Goal: Task Accomplishment & Management: Complete application form

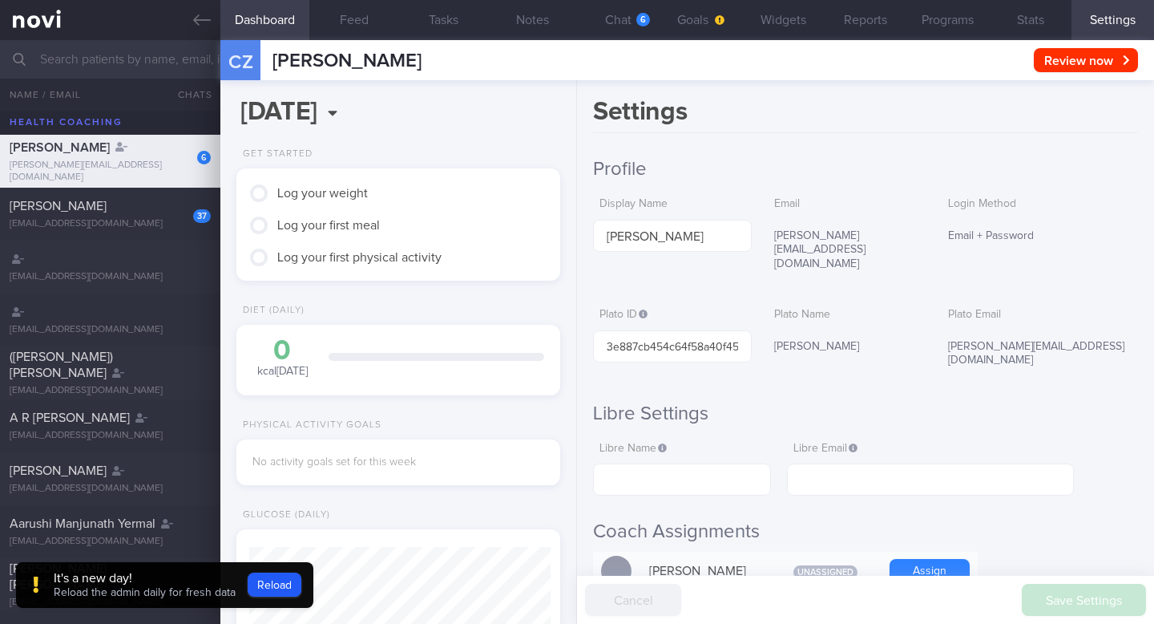
scroll to position [148, 295]
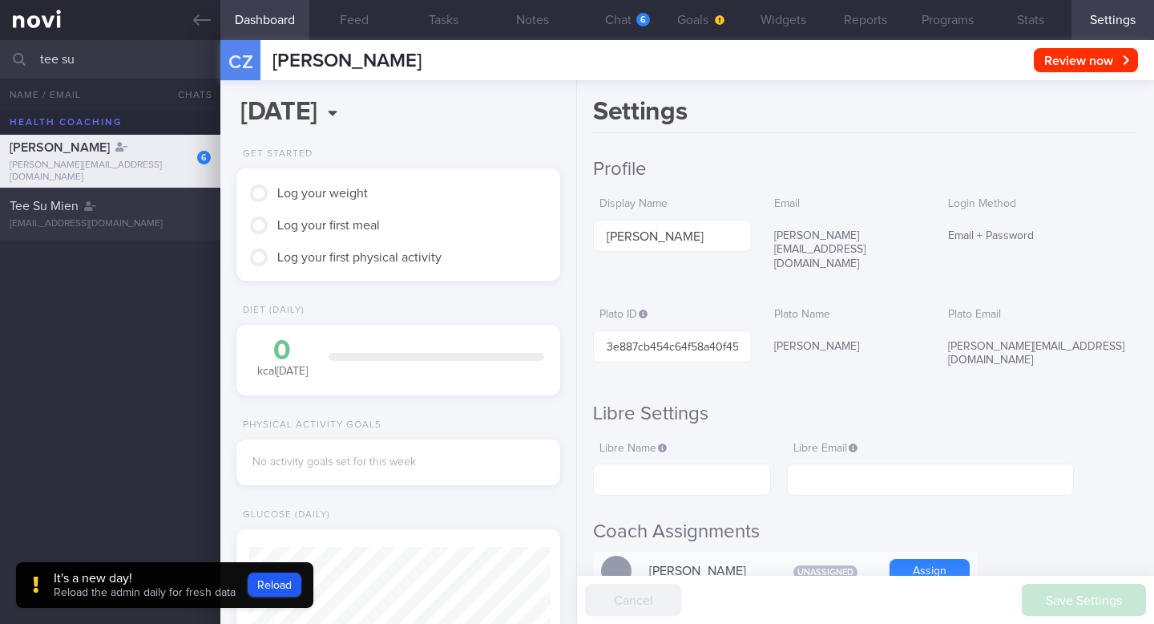
type input "tee su"
click at [38, 209] on span "Tee Su Mien" at bounding box center [44, 206] width 69 height 13
type input "[DATE]"
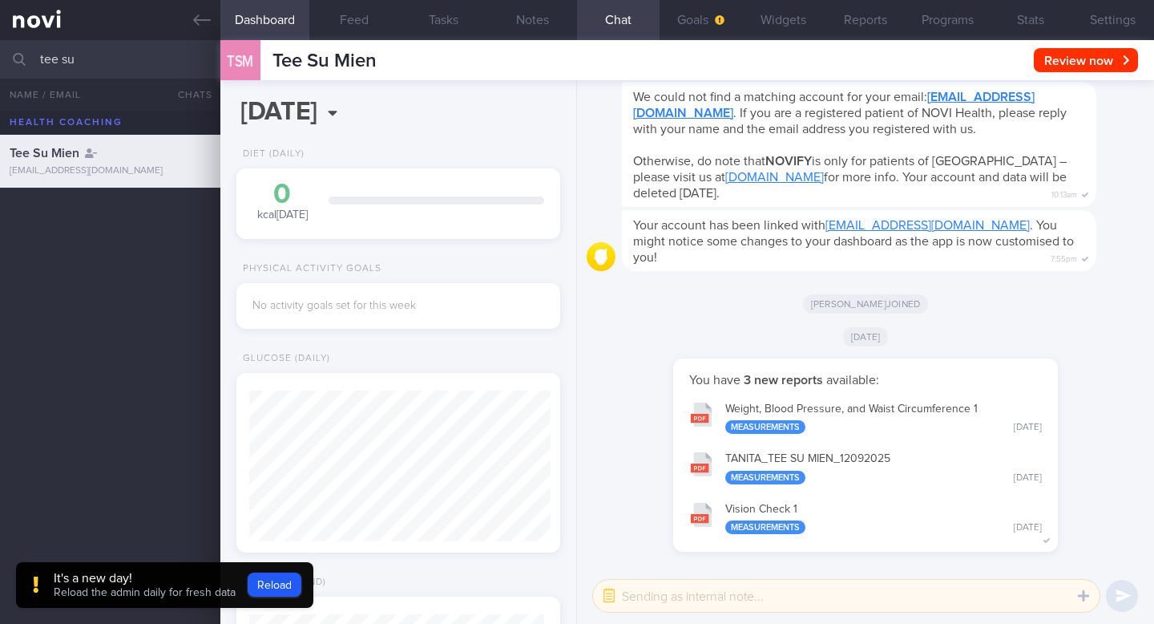
scroll to position [151, 301]
click at [1124, 24] on button "Settings" at bounding box center [1113, 20] width 83 height 40
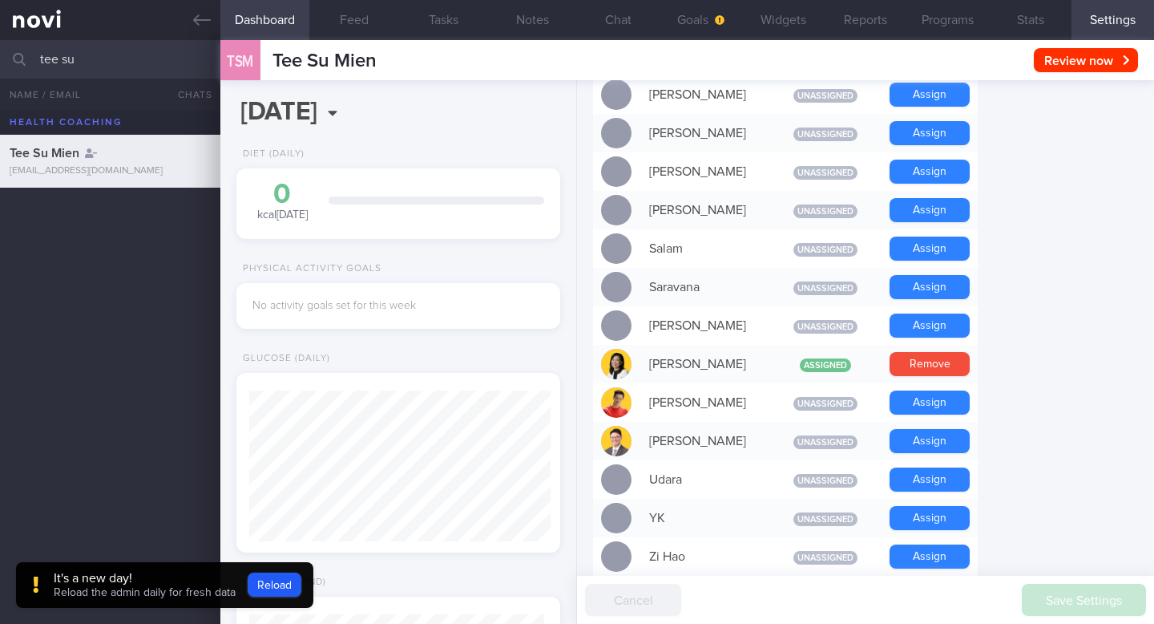
scroll to position [1202, 0]
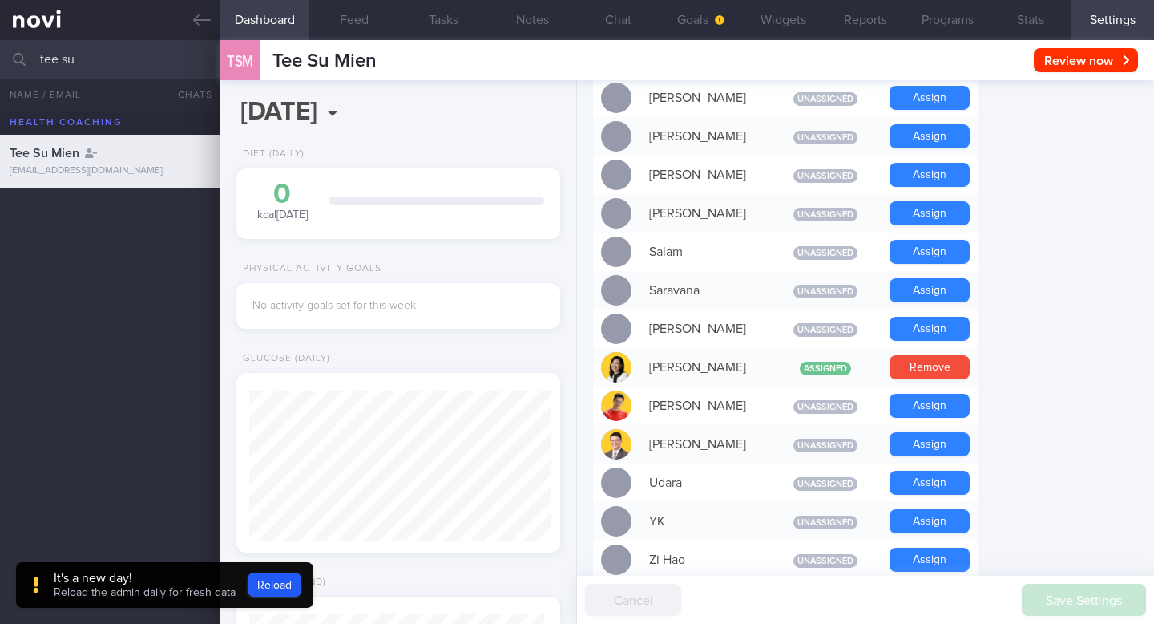
click at [95, 69] on input "tee su" at bounding box center [577, 59] width 1154 height 38
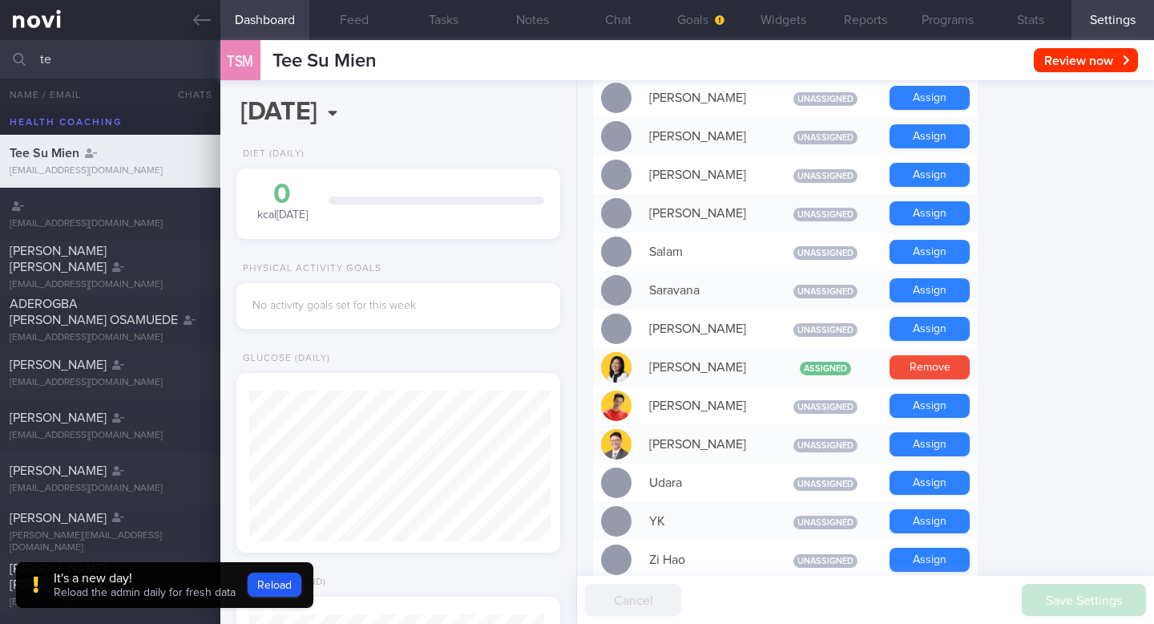
type input "t"
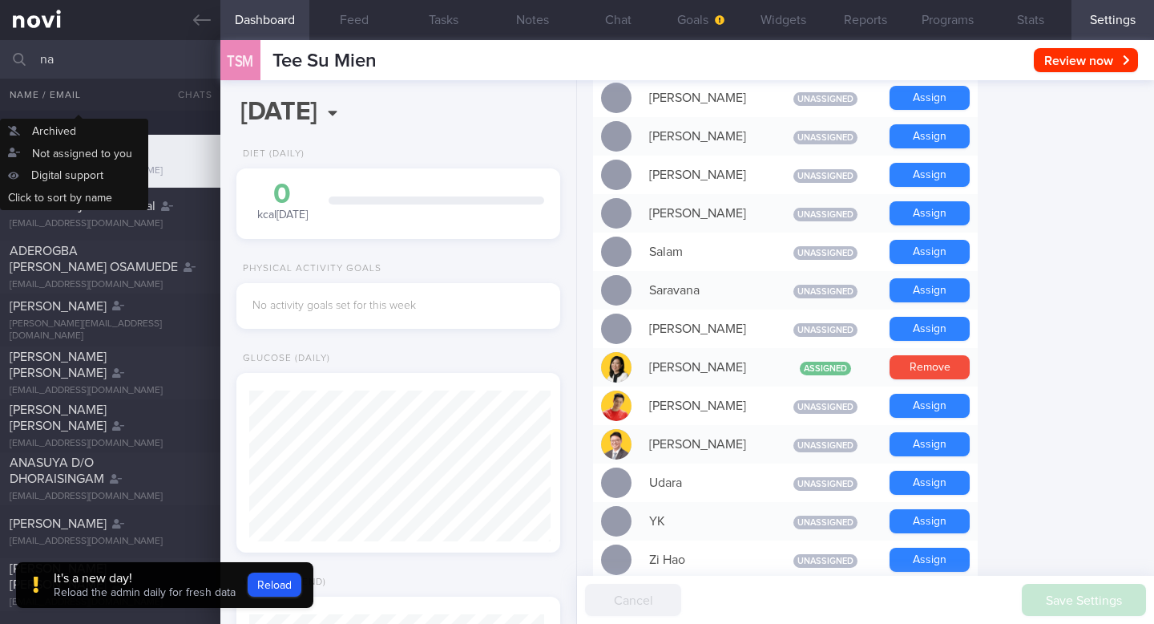
type input "n"
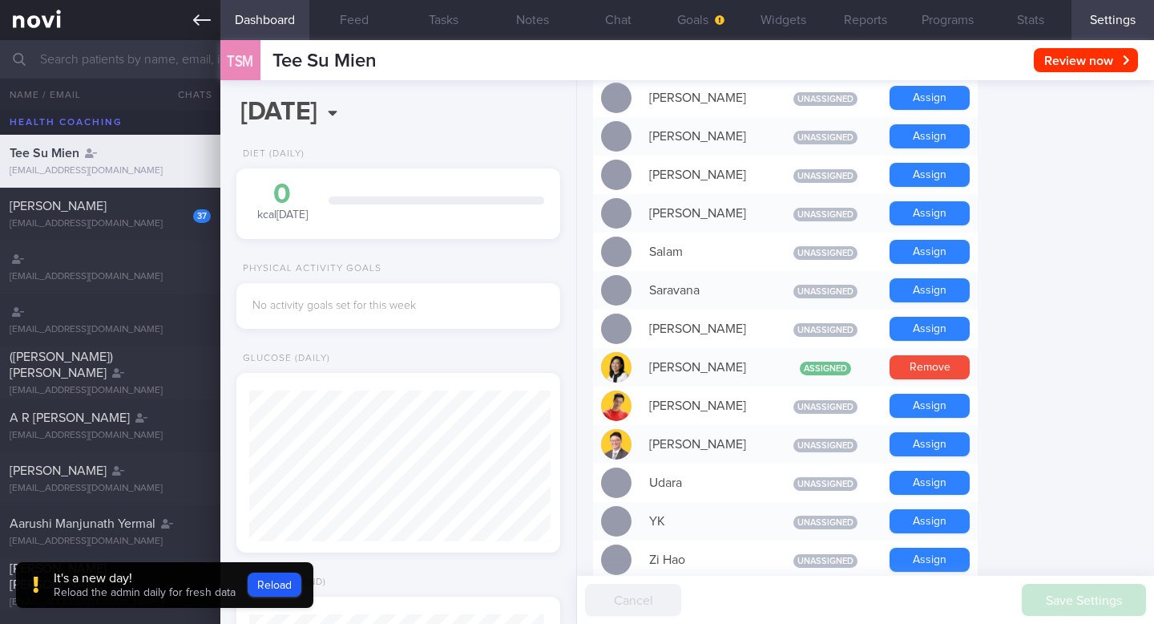
click at [38, 32] on link at bounding box center [110, 20] width 220 height 40
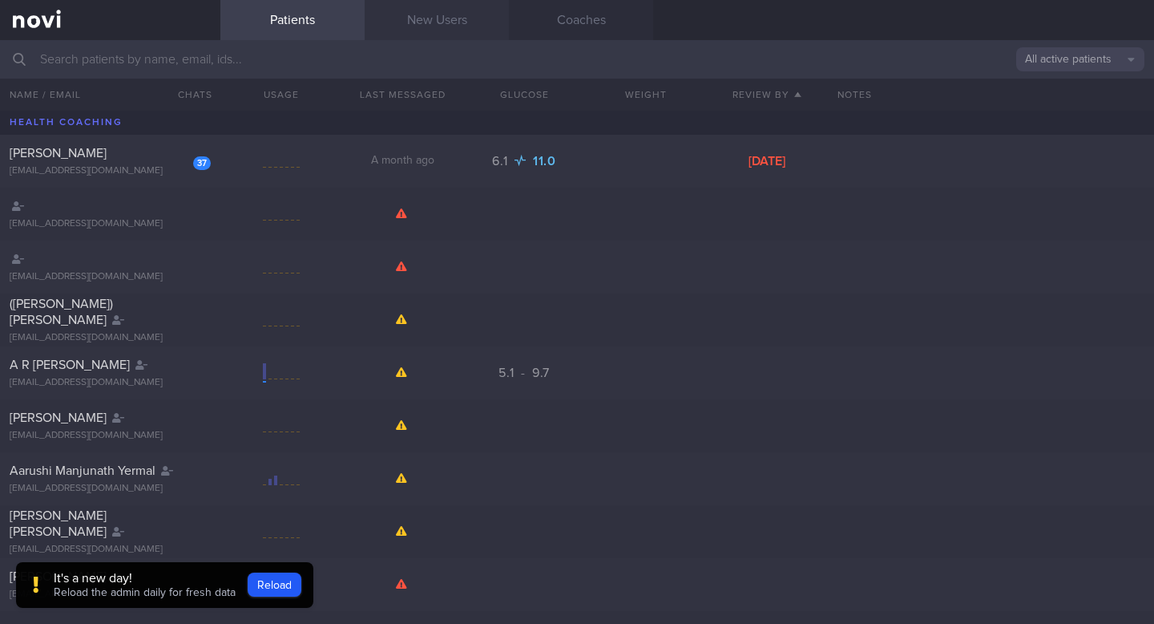
click at [455, 31] on link "New Users" at bounding box center [437, 20] width 144 height 40
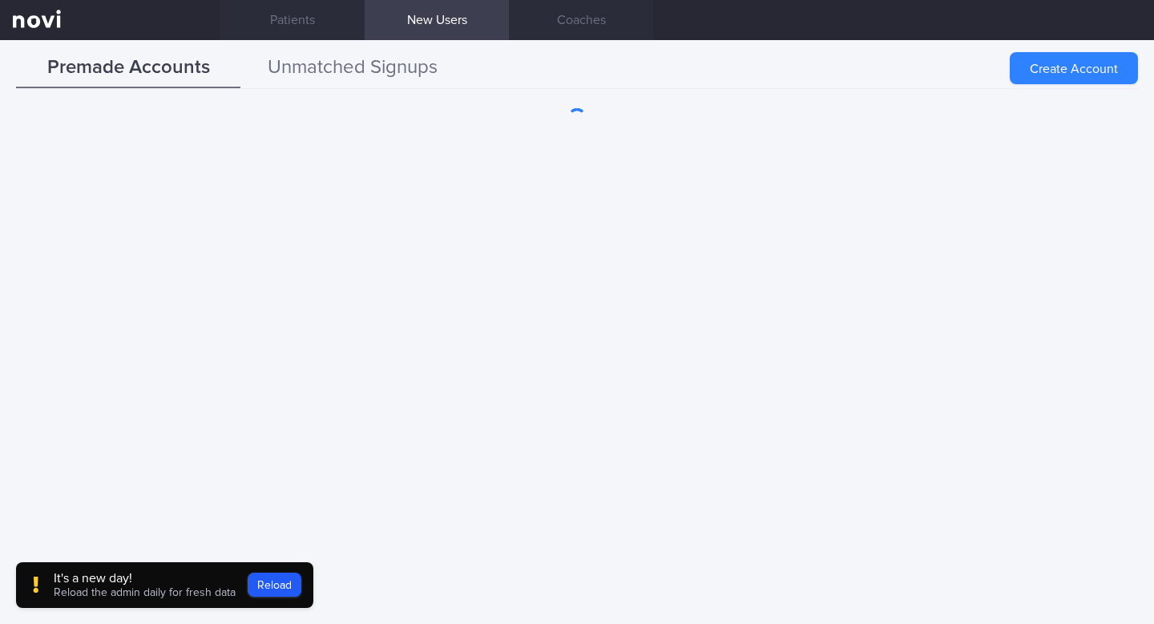
click at [326, 70] on button "Unmatched Signups" at bounding box center [352, 68] width 224 height 40
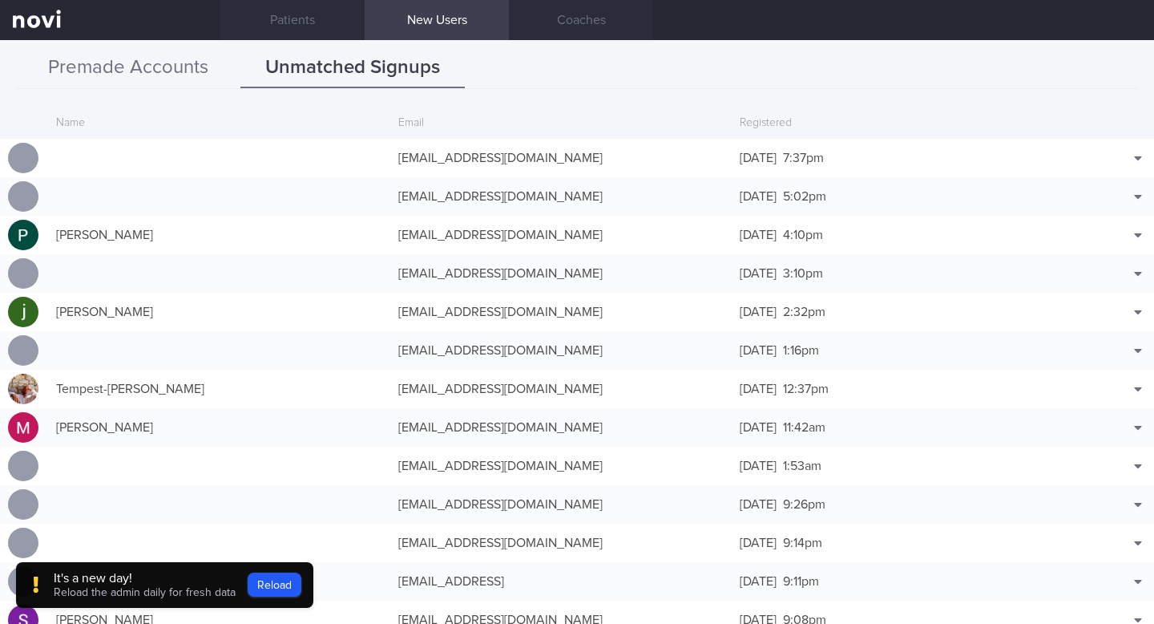
click at [160, 68] on button "Premade Accounts" at bounding box center [128, 68] width 224 height 40
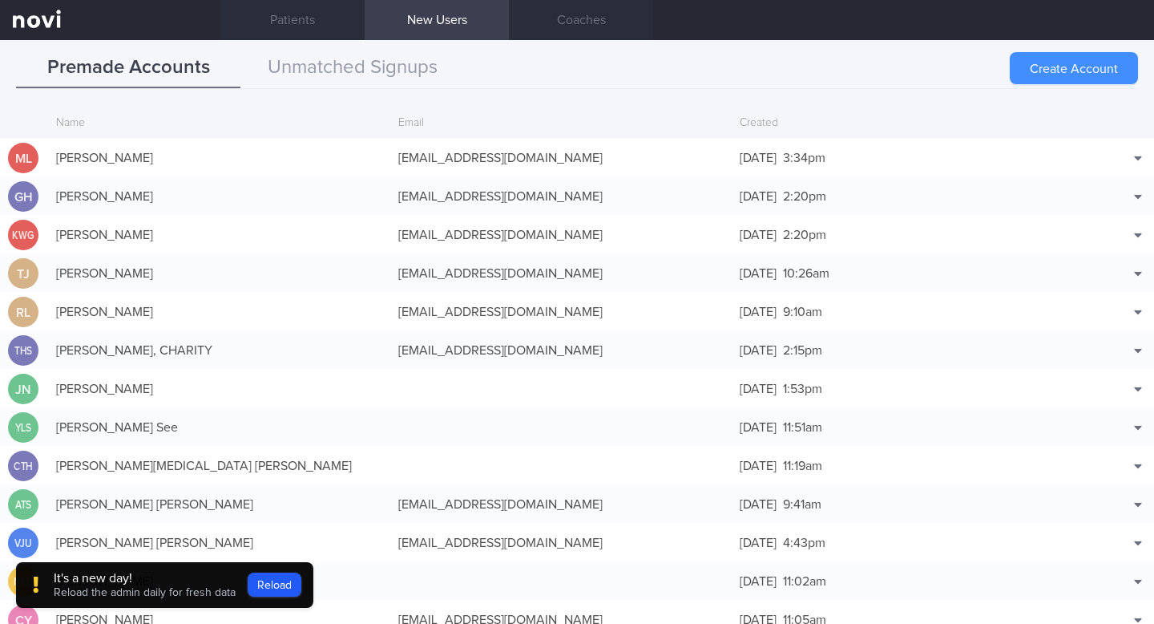
click at [1035, 55] on button "Create Account" at bounding box center [1074, 68] width 128 height 32
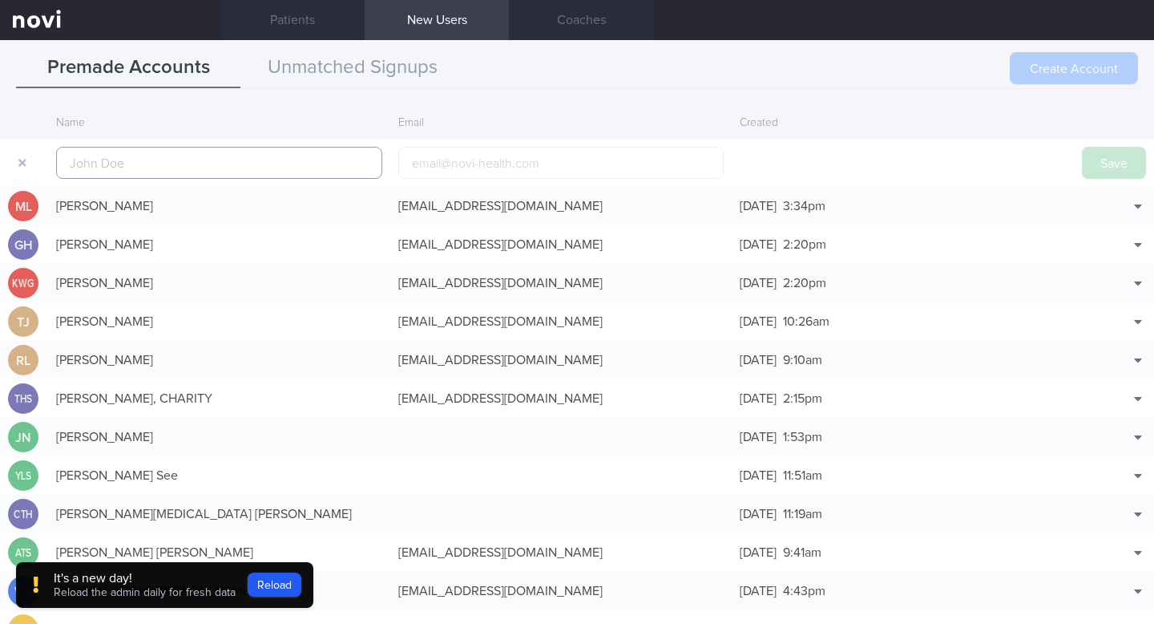
scroll to position [38, 0]
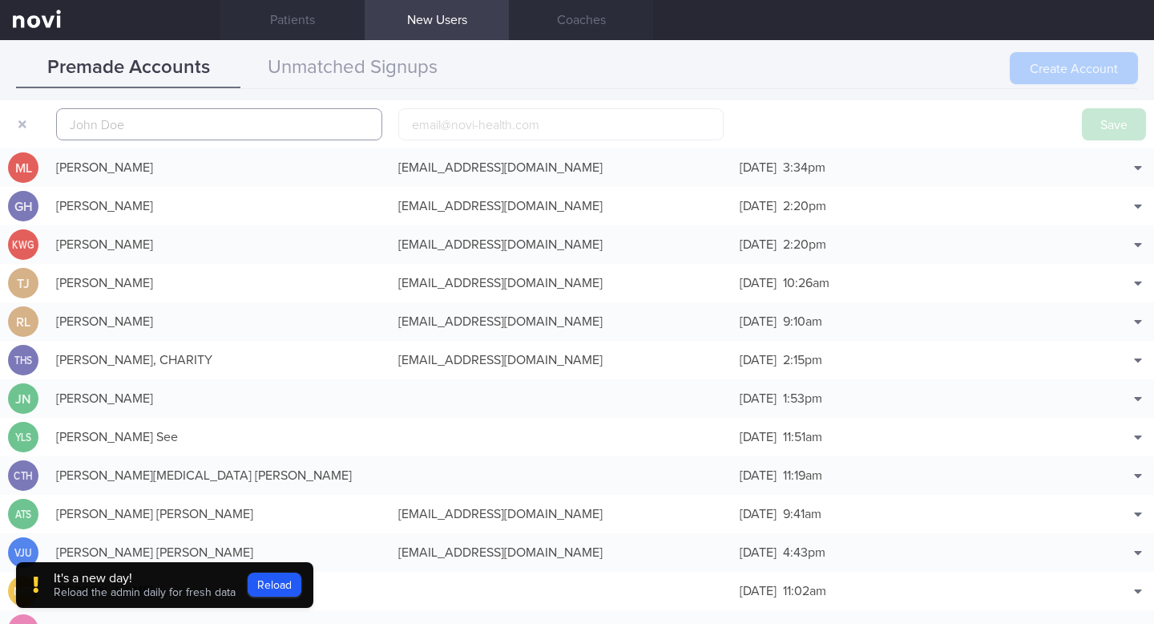
click at [295, 125] on input "text" at bounding box center [219, 124] width 326 height 32
paste input "NAH [PERSON_NAME]"
type input "NAH [PERSON_NAME]"
click at [510, 125] on input "email" at bounding box center [561, 124] width 326 height 32
paste input "[EMAIL_ADDRESS][DOMAIN_NAME]"
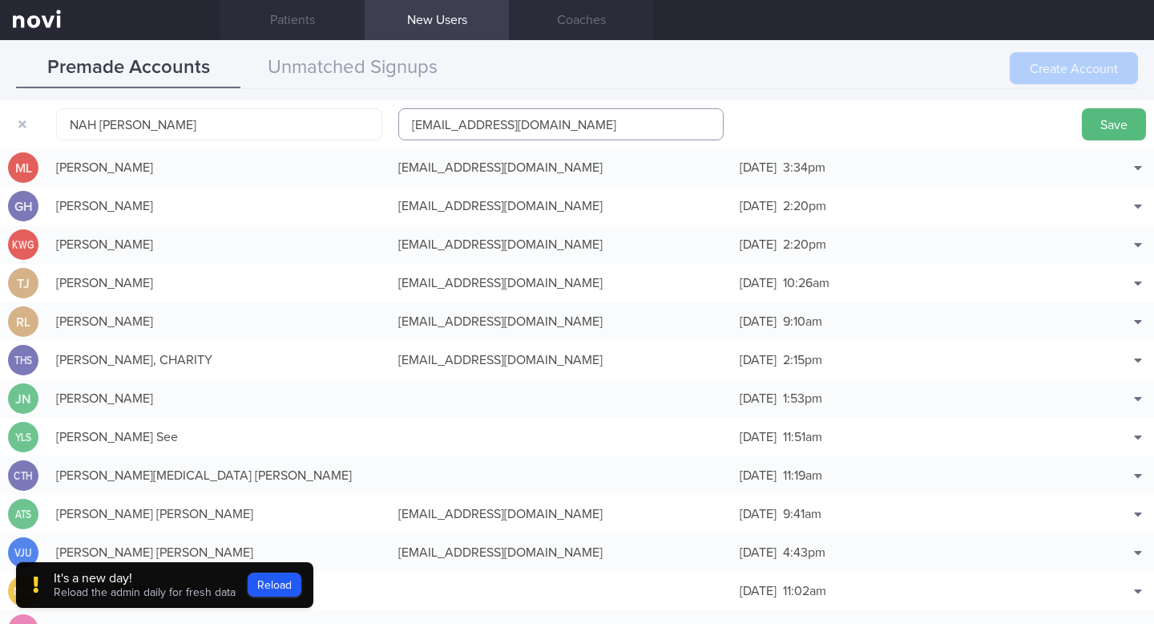
click at [410, 123] on input "[EMAIL_ADDRESS][DOMAIN_NAME]" at bounding box center [561, 124] width 326 height 32
click at [488, 124] on input "[EMAIL_ADDRESS][DOMAIN_NAME]" at bounding box center [561, 124] width 326 height 32
type input "[EMAIL_ADDRESS][DOMAIN_NAME]"
click at [16, 121] on button "button" at bounding box center [22, 124] width 29 height 29
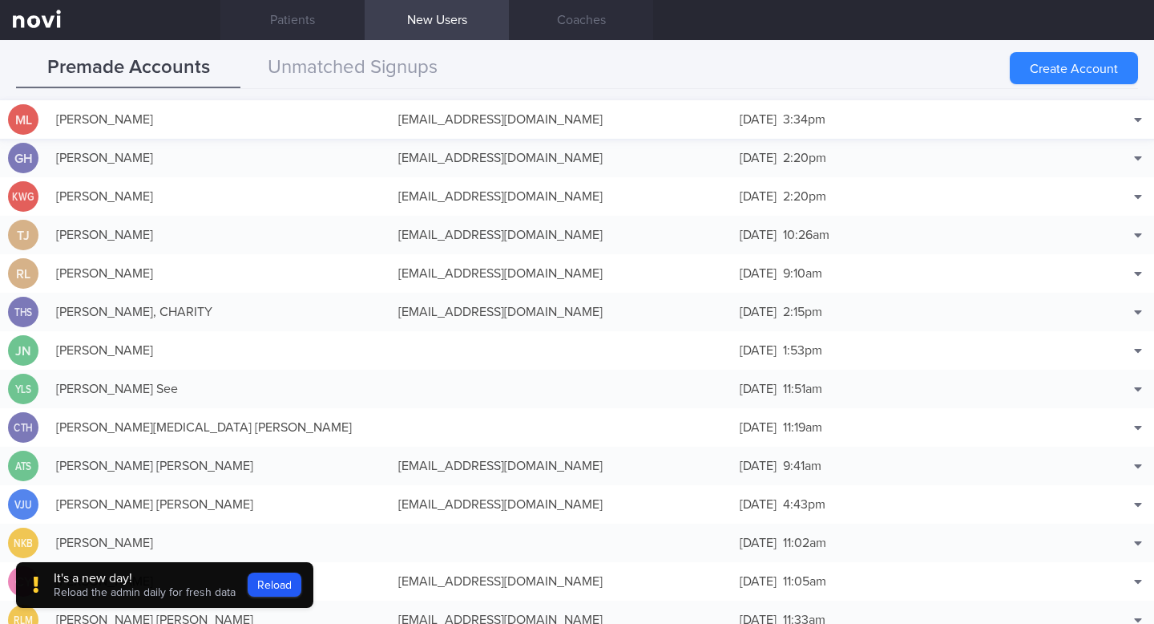
click at [16, 123] on div "ML" at bounding box center [23, 119] width 30 height 31
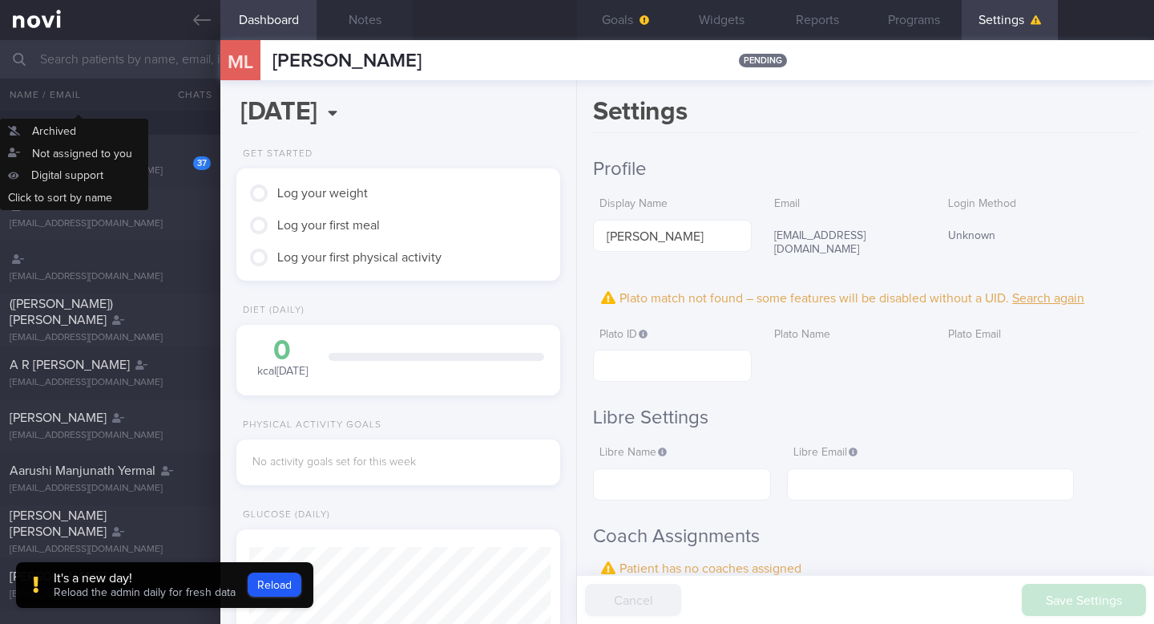
scroll to position [151, 301]
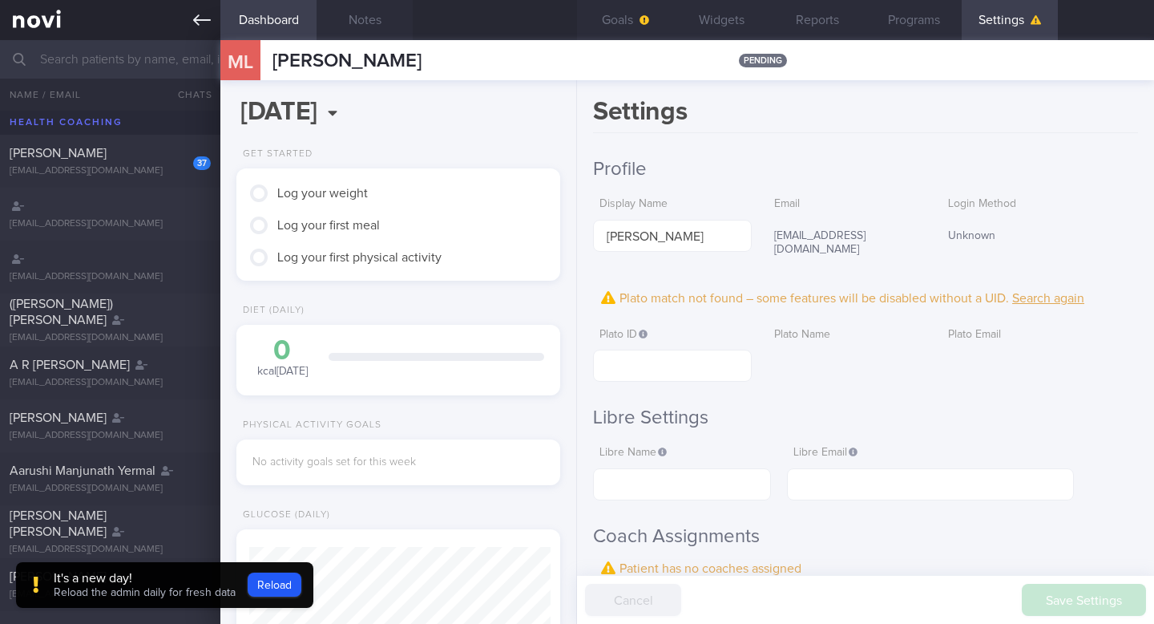
click at [192, 16] on link at bounding box center [110, 20] width 220 height 40
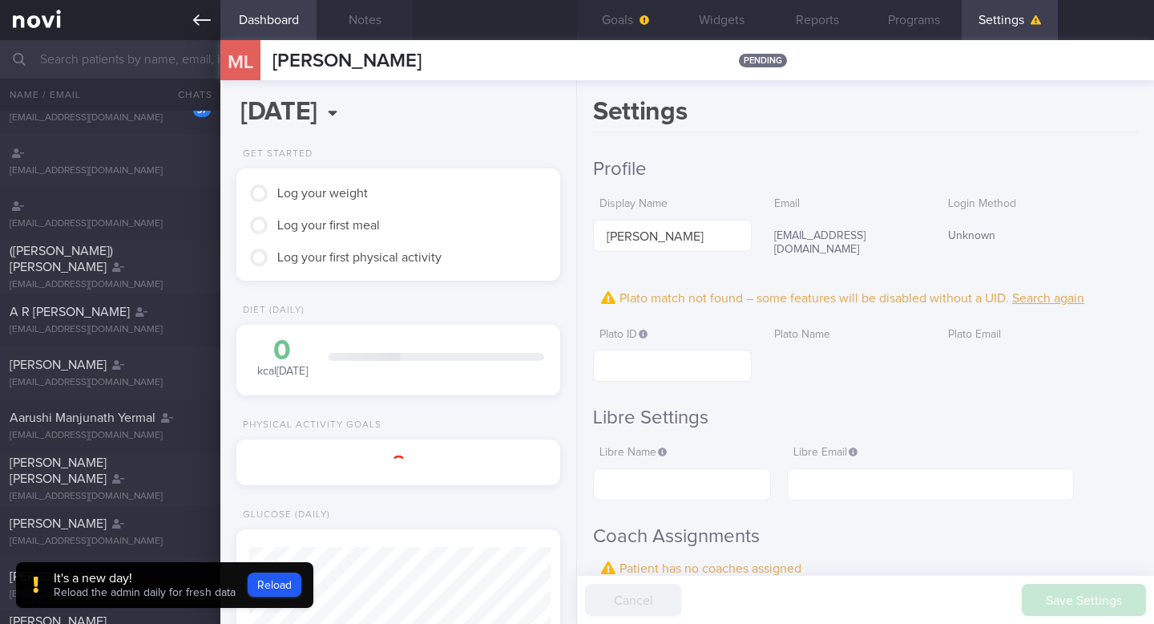
click at [59, 18] on link at bounding box center [110, 20] width 220 height 40
click at [36, 19] on link at bounding box center [110, 20] width 220 height 40
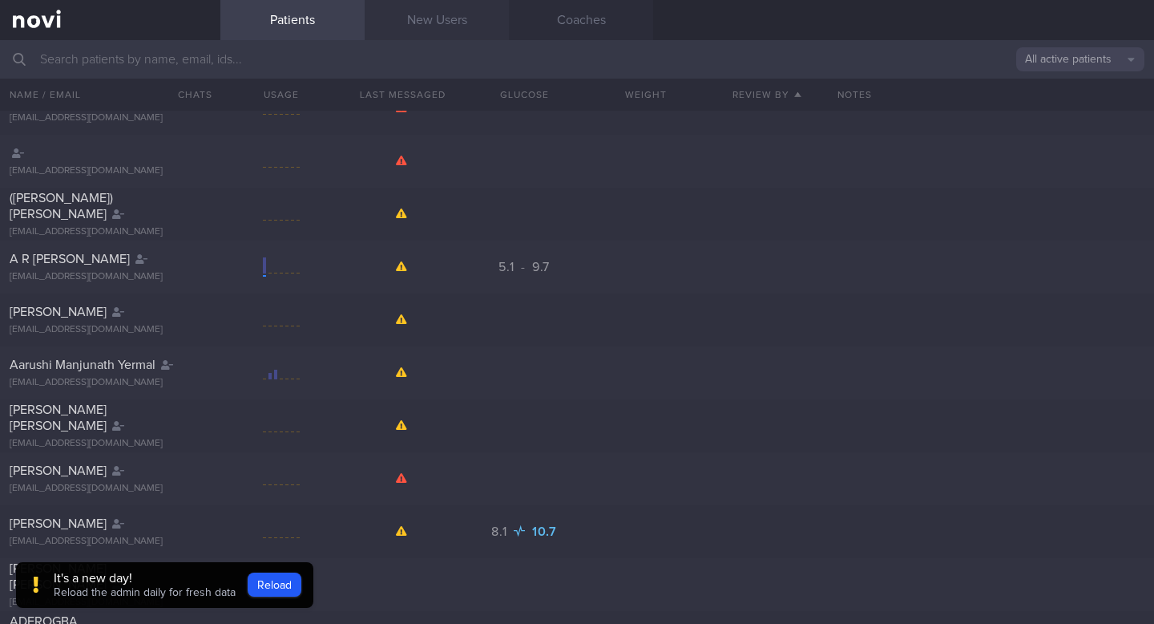
click at [472, 12] on link "New Users" at bounding box center [437, 20] width 144 height 40
click at [458, 26] on link "New Users" at bounding box center [437, 20] width 144 height 40
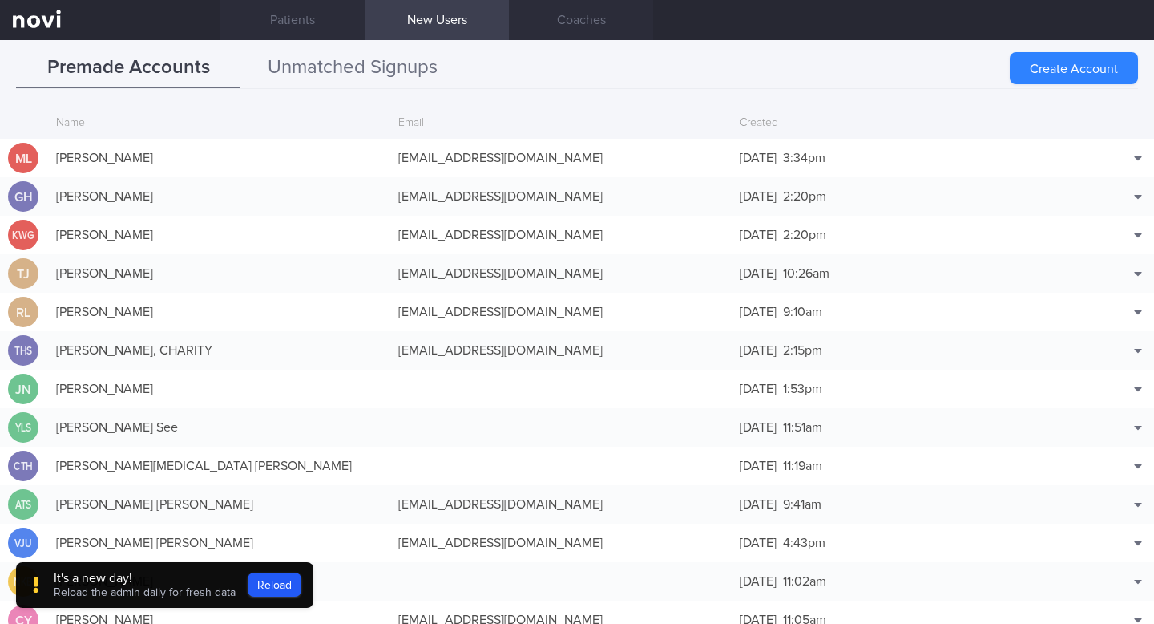
click at [384, 65] on button "Unmatched Signups" at bounding box center [352, 68] width 224 height 40
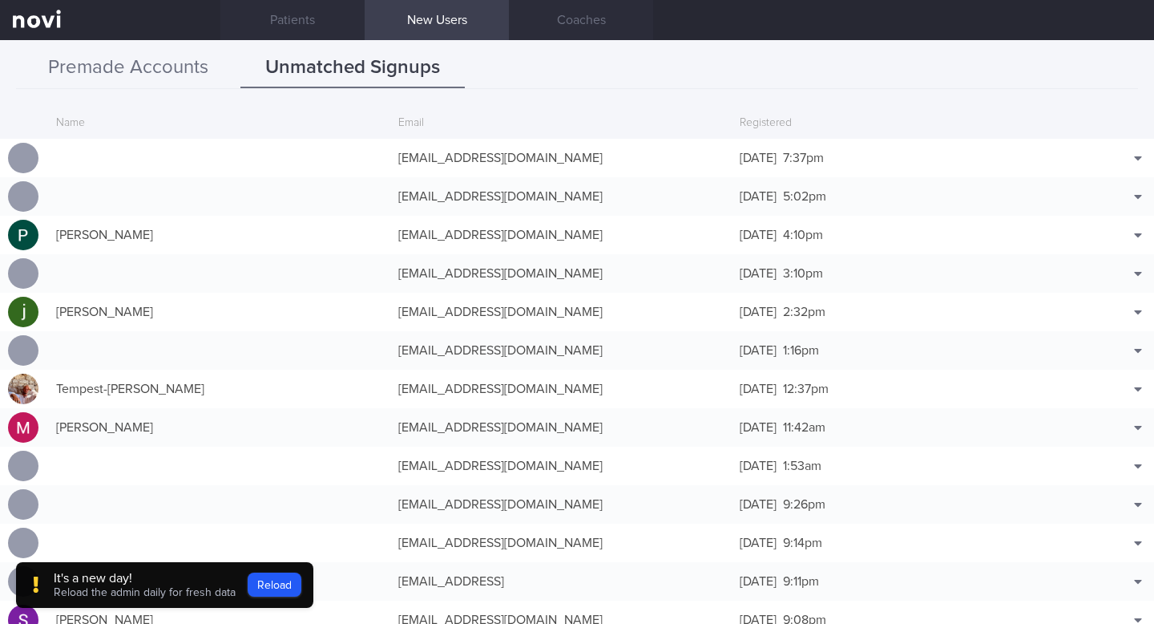
click at [87, 68] on button "Premade Accounts" at bounding box center [128, 68] width 224 height 40
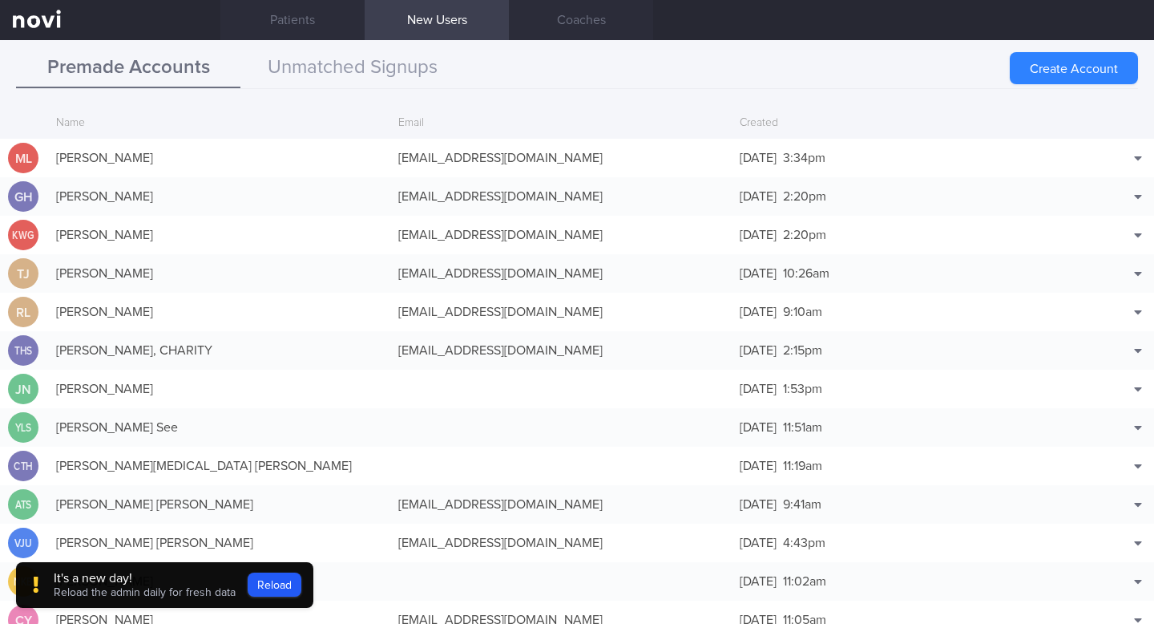
click at [1056, 60] on button "Create Account" at bounding box center [1074, 68] width 128 height 32
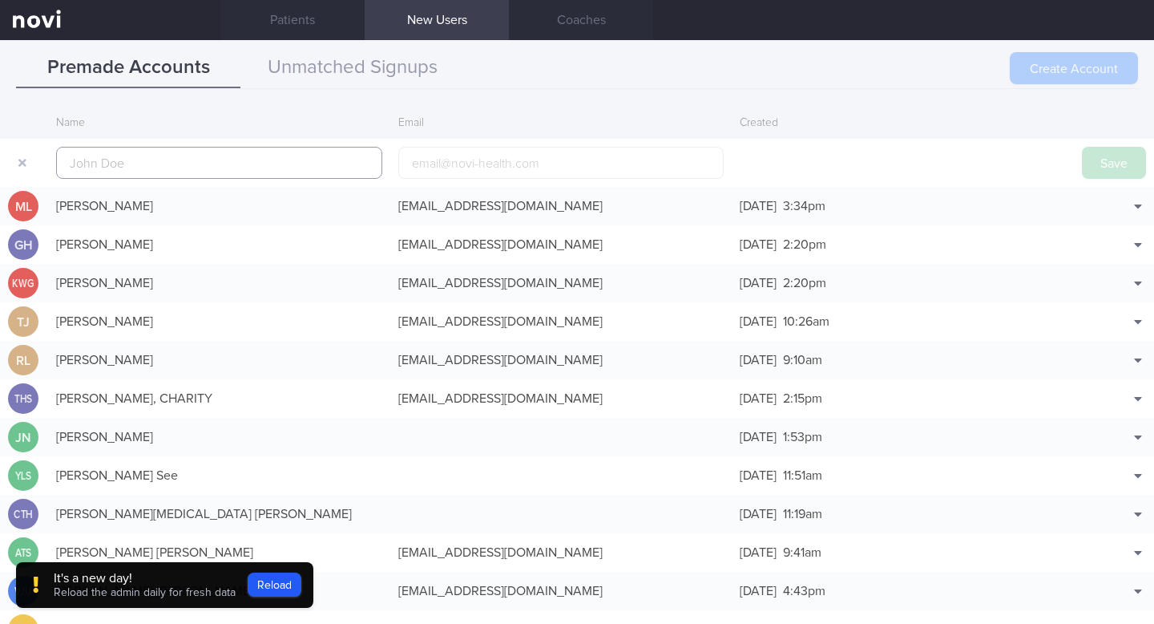
scroll to position [38, 0]
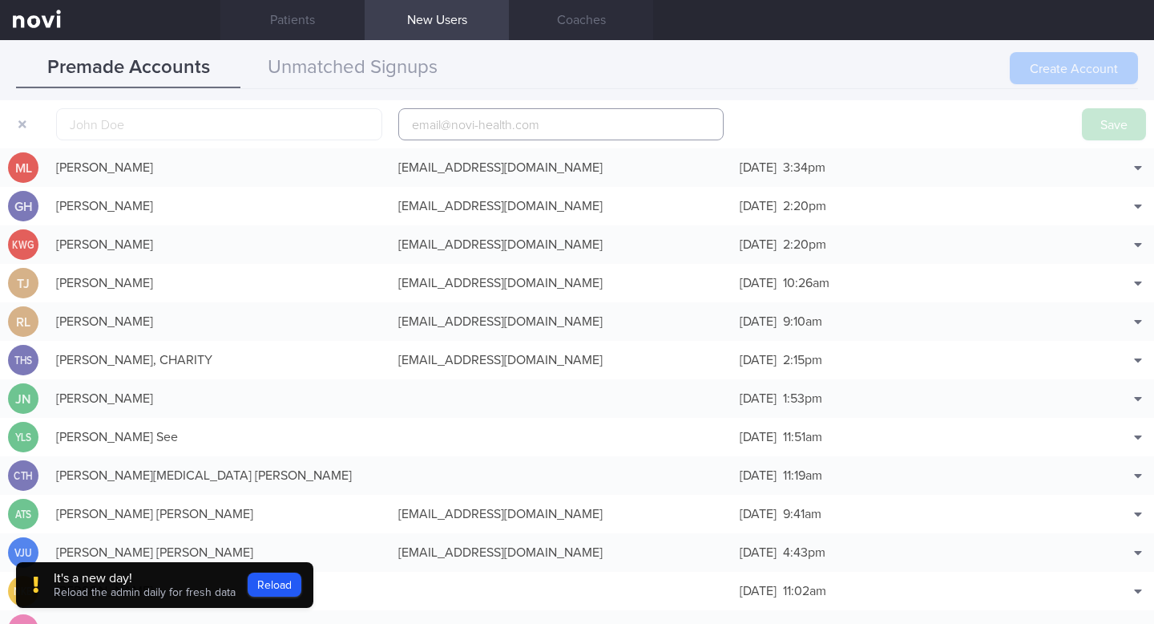
click at [428, 127] on input "email" at bounding box center [561, 124] width 326 height 32
paste input "[EMAIL_ADDRESS][DOMAIN_NAME]"
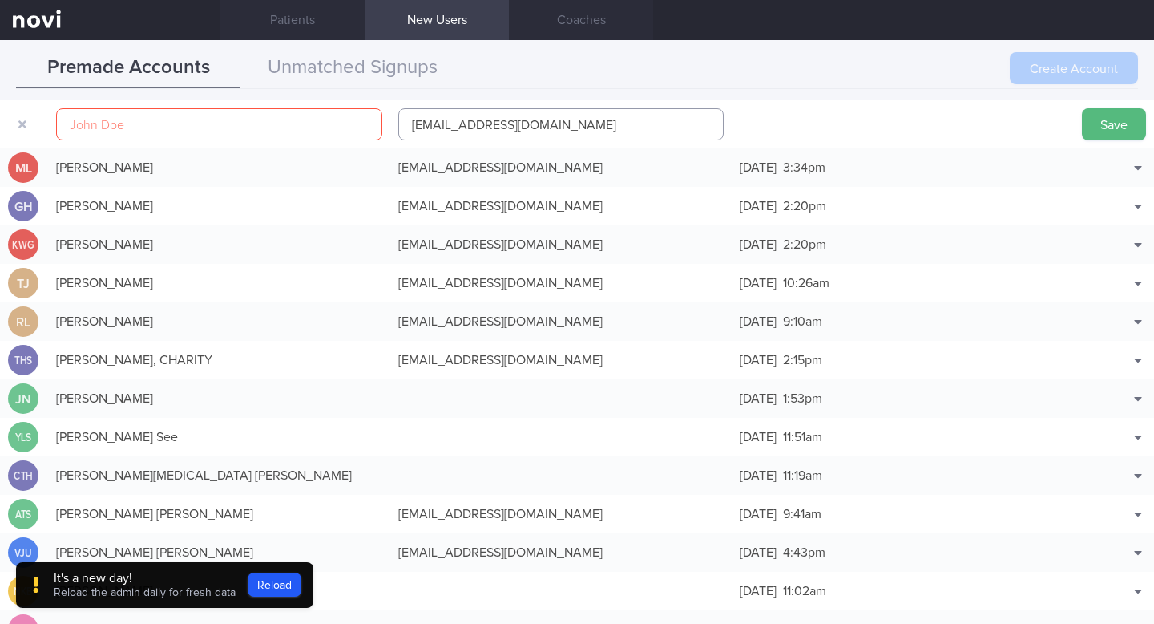
click at [486, 127] on input "[EMAIL_ADDRESS][DOMAIN_NAME]" at bounding box center [561, 124] width 326 height 32
type input "[EMAIL_ADDRESS][DOMAIN_NAME]"
click at [254, 136] on input "text" at bounding box center [219, 124] width 326 height 32
paste input "NAH [PERSON_NAME]"
type input "NAH [PERSON_NAME]"
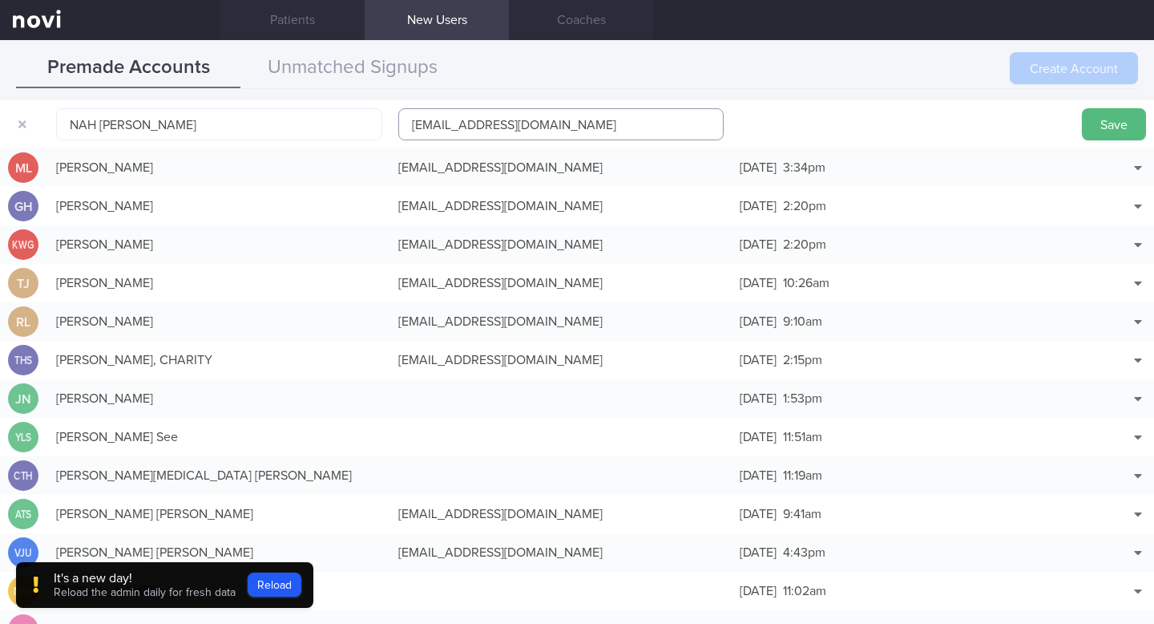
click at [410, 127] on input "[EMAIL_ADDRESS][DOMAIN_NAME]" at bounding box center [561, 124] width 326 height 32
type input "[EMAIL_ADDRESS][DOMAIN_NAME]"
click at [1111, 131] on button "Save" at bounding box center [1114, 124] width 64 height 32
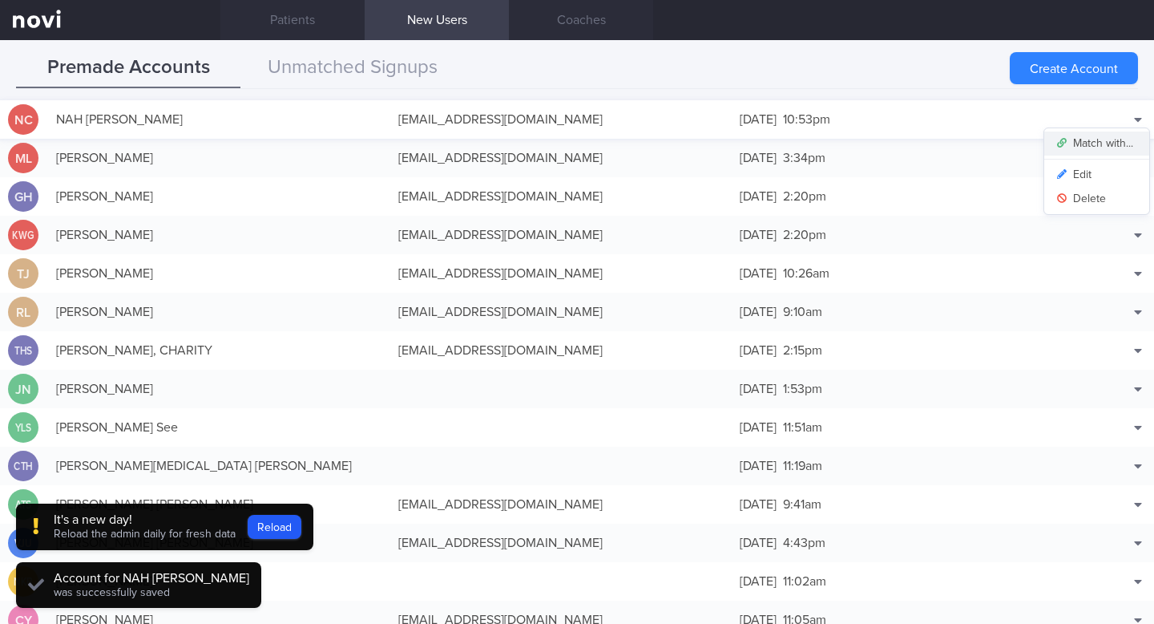
click at [1112, 143] on button "Match with..." at bounding box center [1097, 143] width 105 height 24
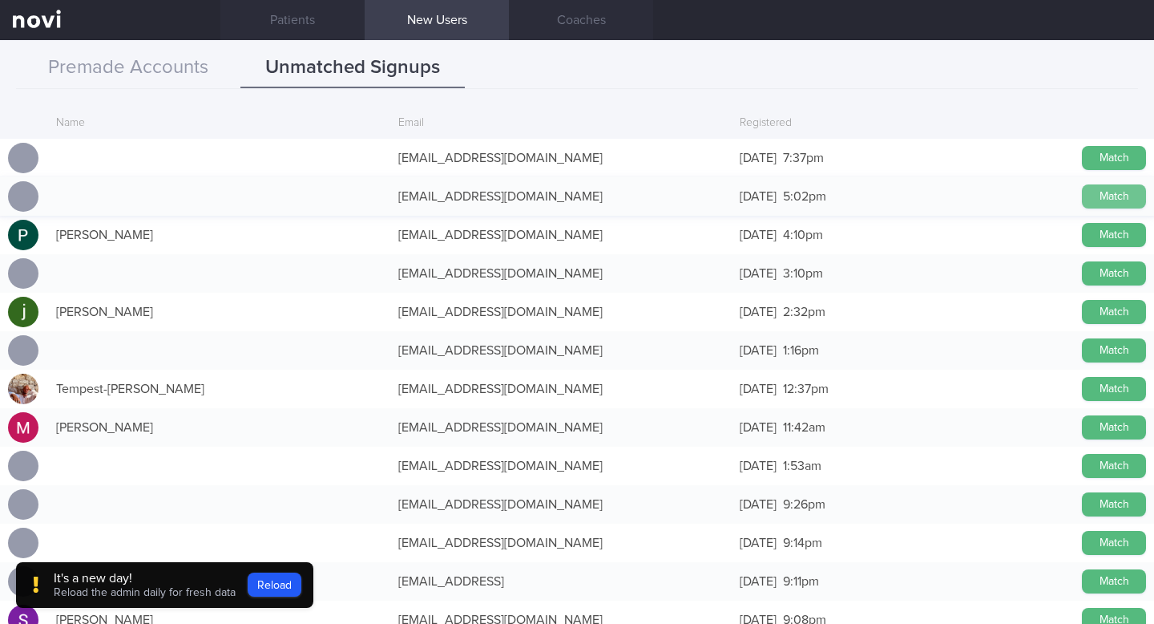
click at [1093, 197] on button "Match" at bounding box center [1114, 196] width 64 height 24
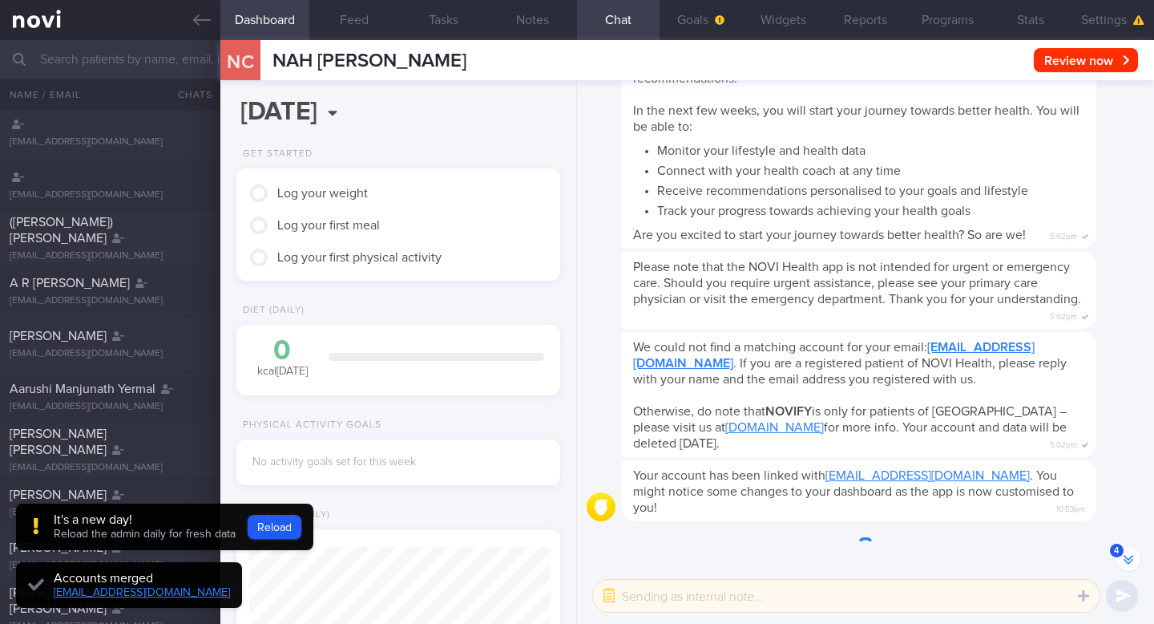
scroll to position [-158, 0]
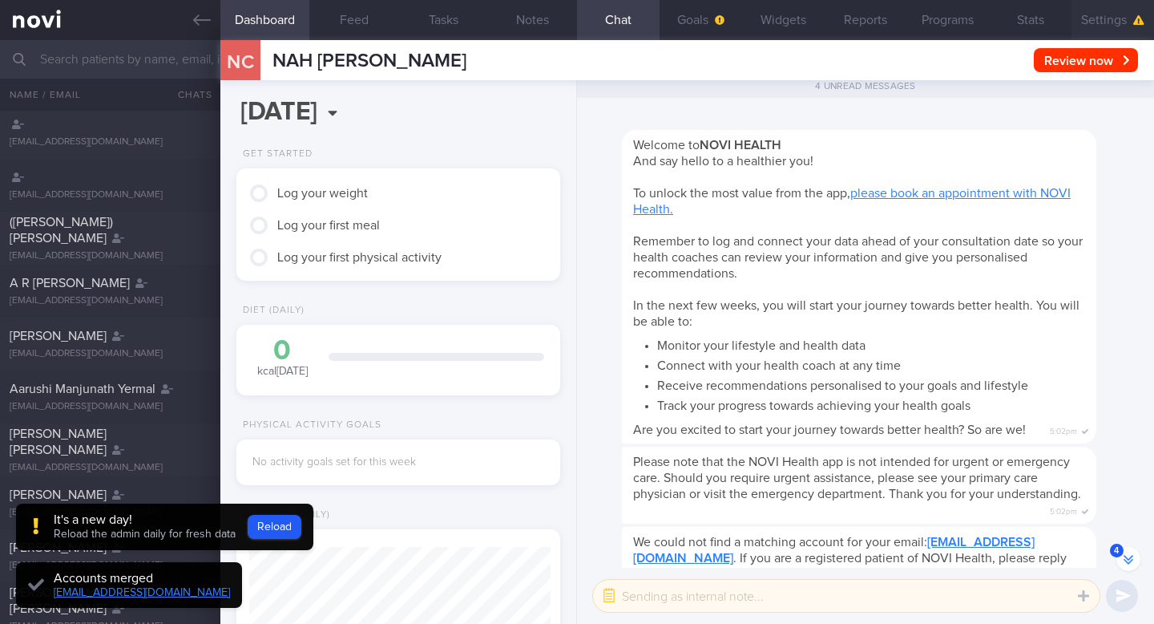
click at [1106, 19] on button "Settings" at bounding box center [1113, 20] width 83 height 40
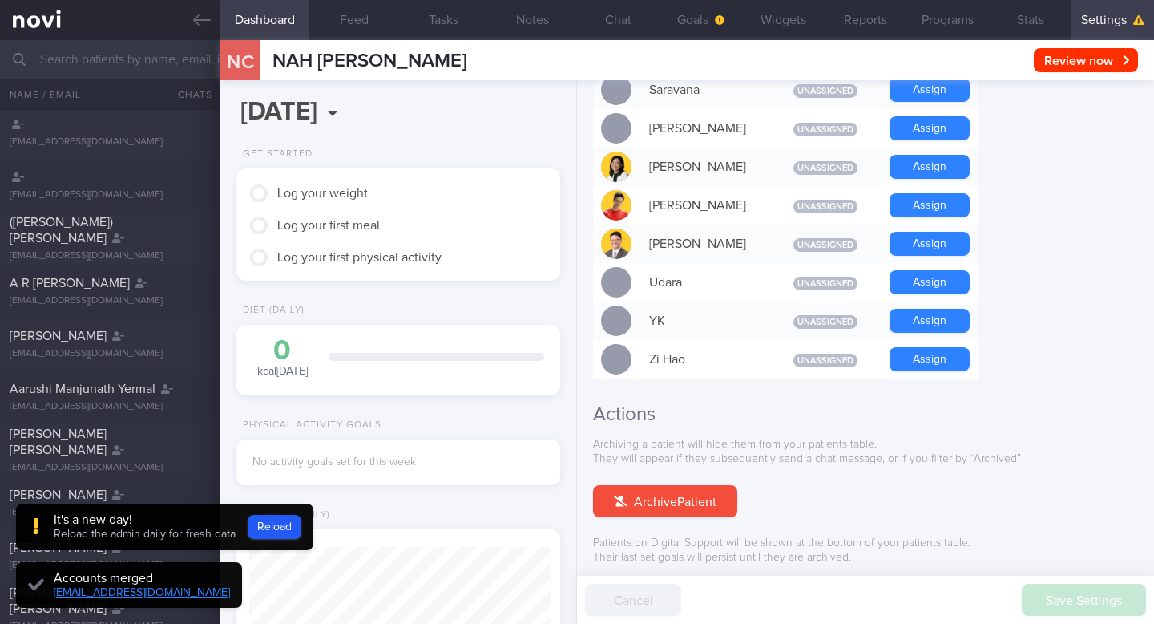
scroll to position [1395, 0]
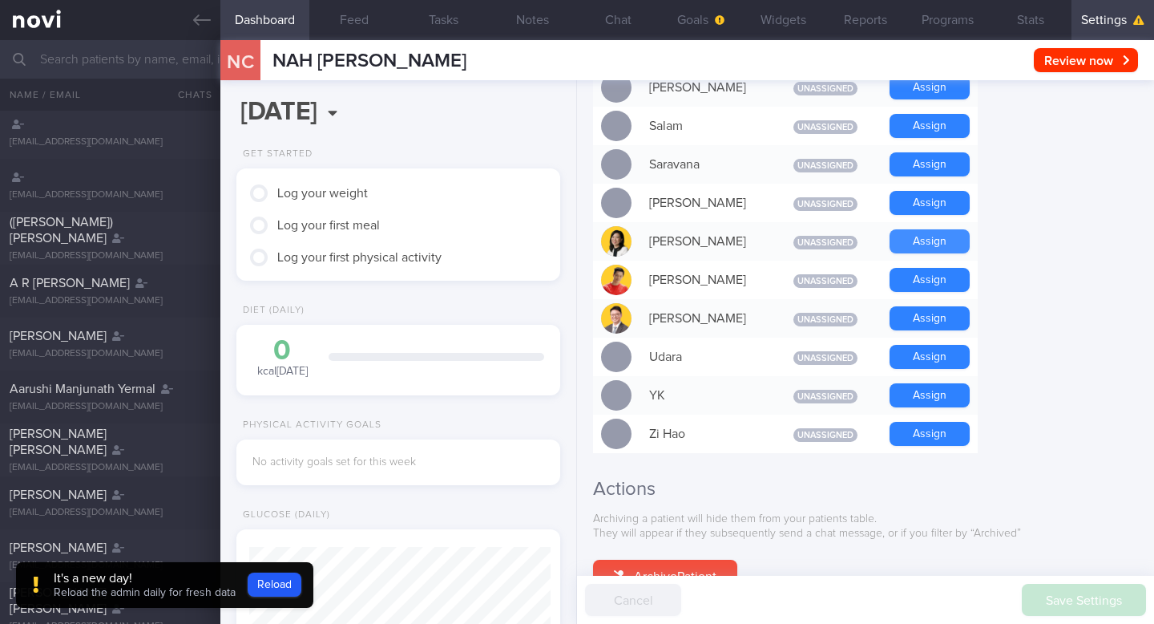
click at [924, 229] on button "Assign" at bounding box center [930, 241] width 80 height 24
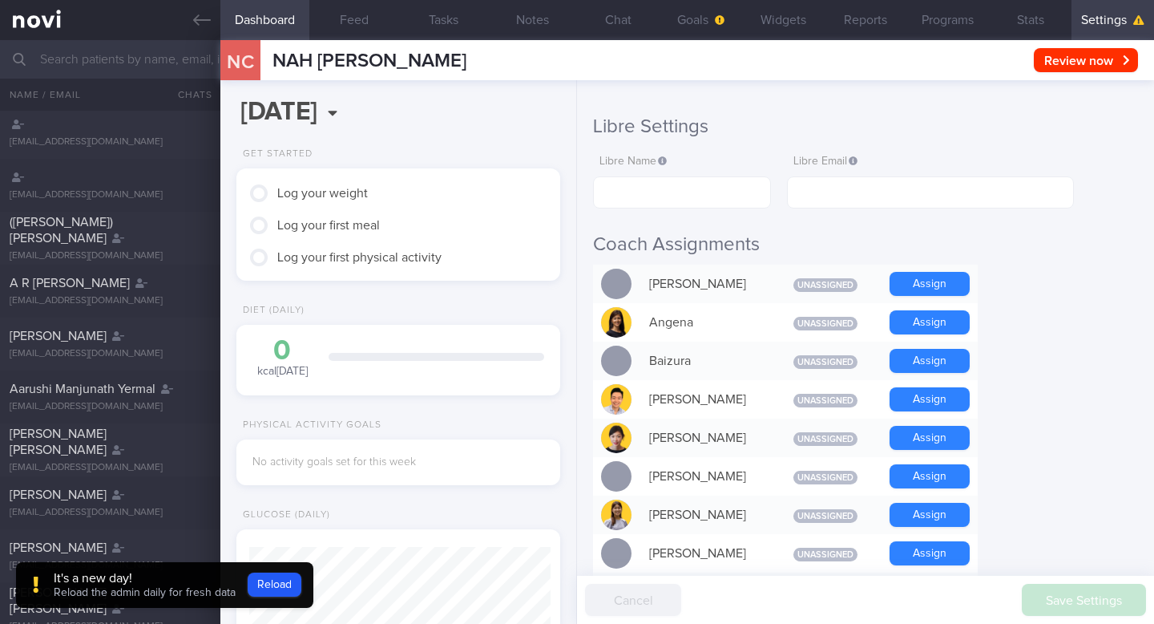
scroll to position [299, 0]
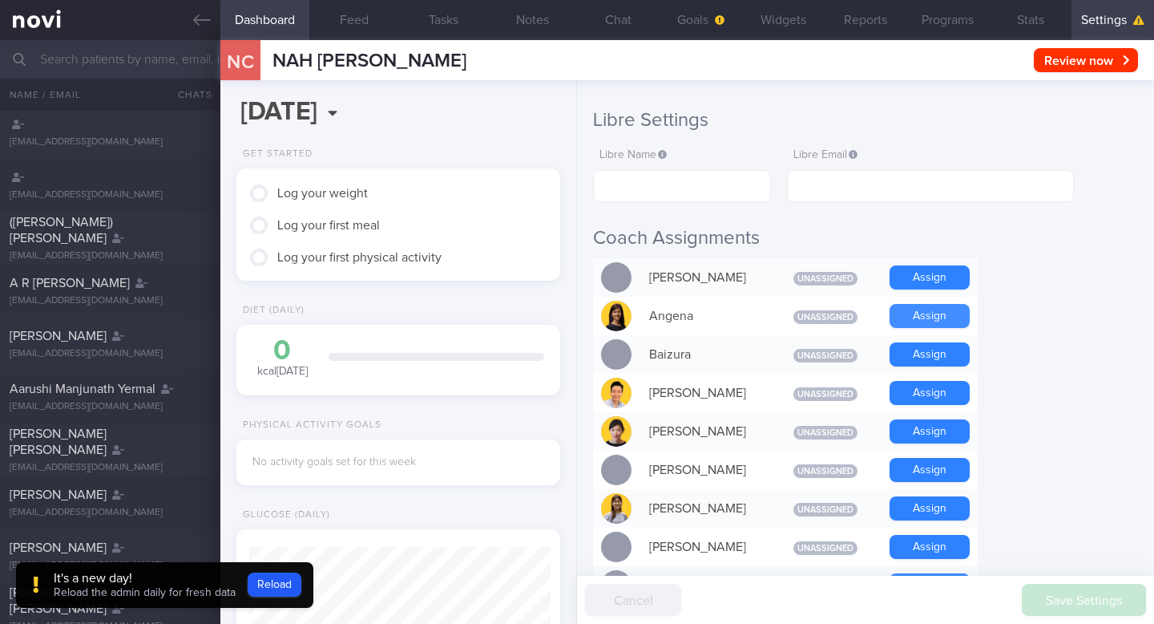
click at [924, 305] on button "Assign" at bounding box center [930, 316] width 80 height 24
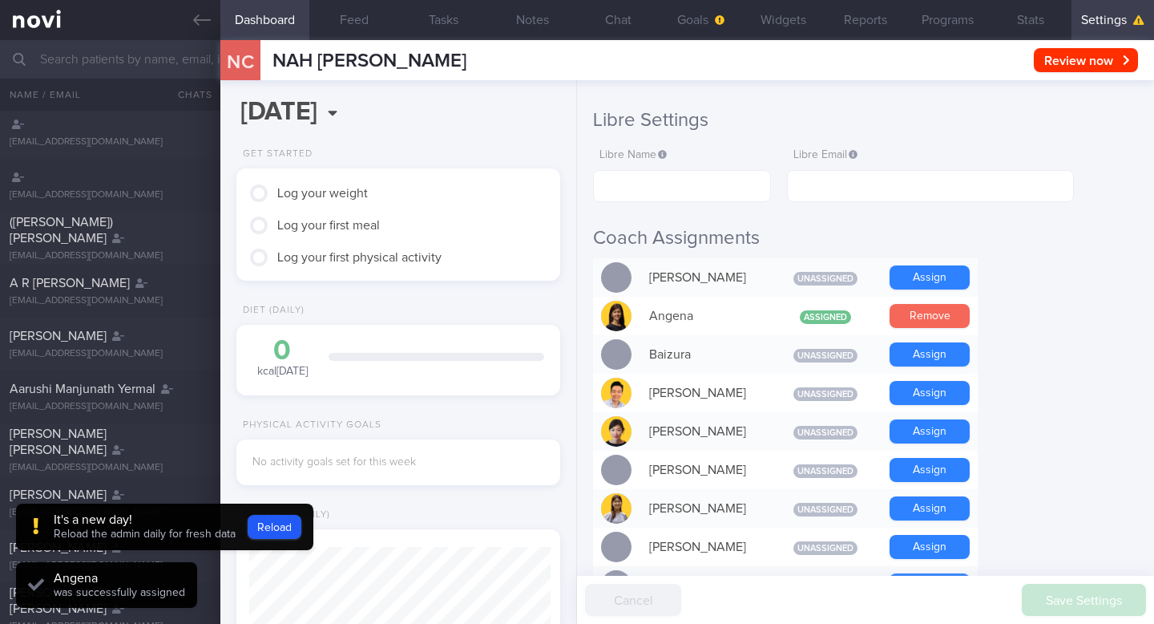
scroll to position [151, 301]
click at [191, 15] on link at bounding box center [110, 20] width 220 height 40
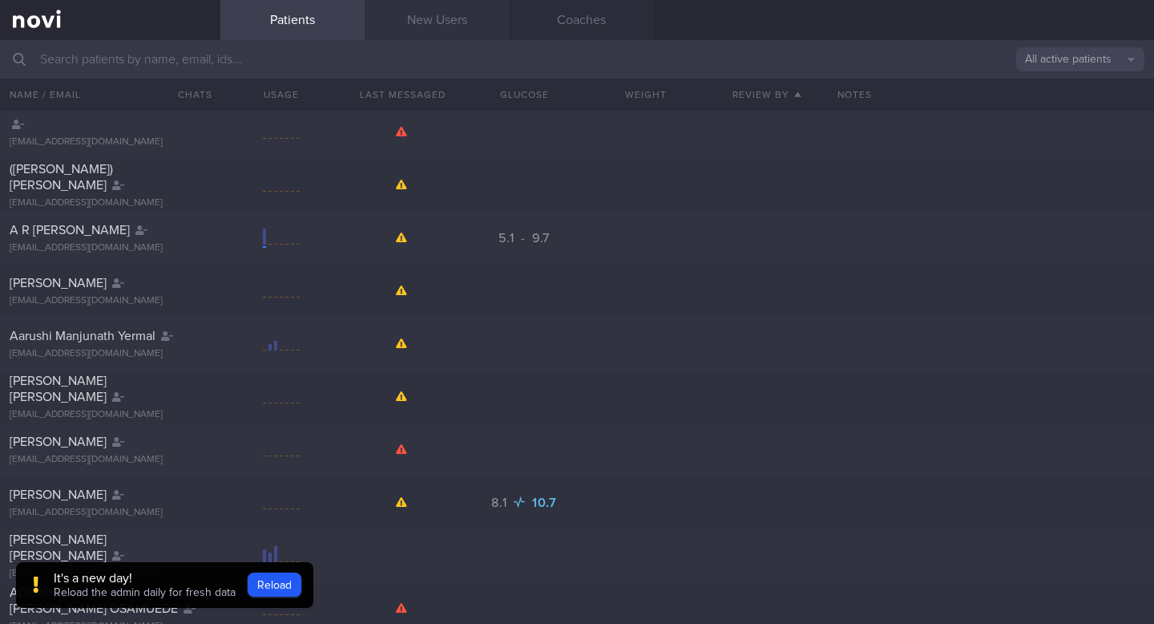
click at [459, 27] on link "New Users" at bounding box center [437, 20] width 144 height 40
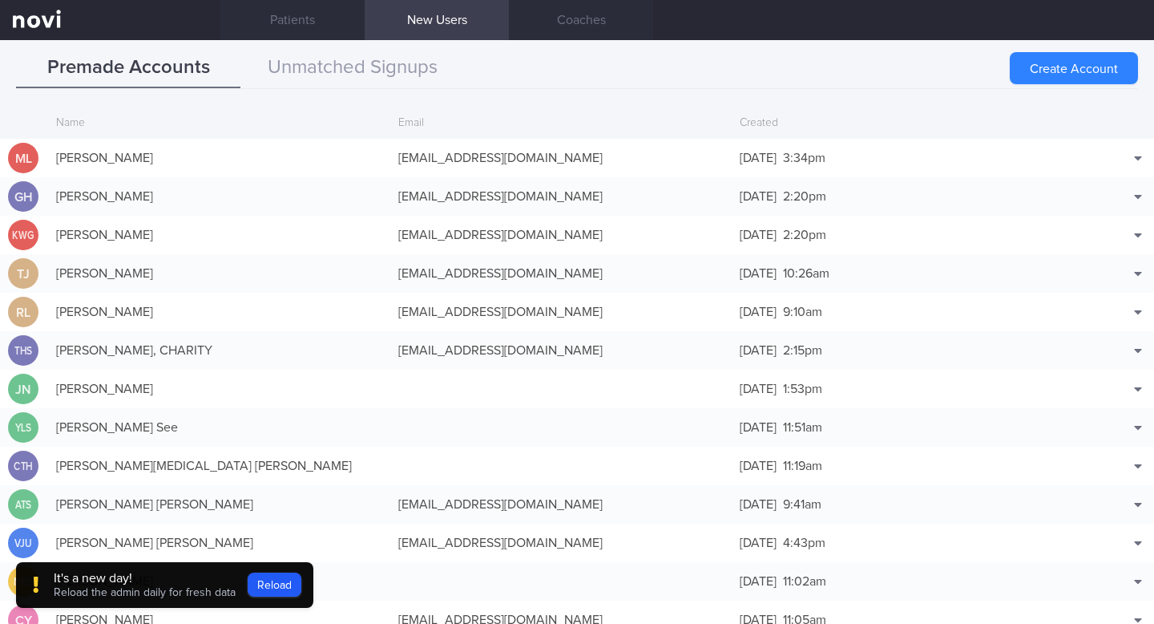
click at [434, 15] on link "New Users" at bounding box center [437, 20] width 144 height 40
click at [418, 74] on button "Unmatched Signups" at bounding box center [352, 68] width 224 height 40
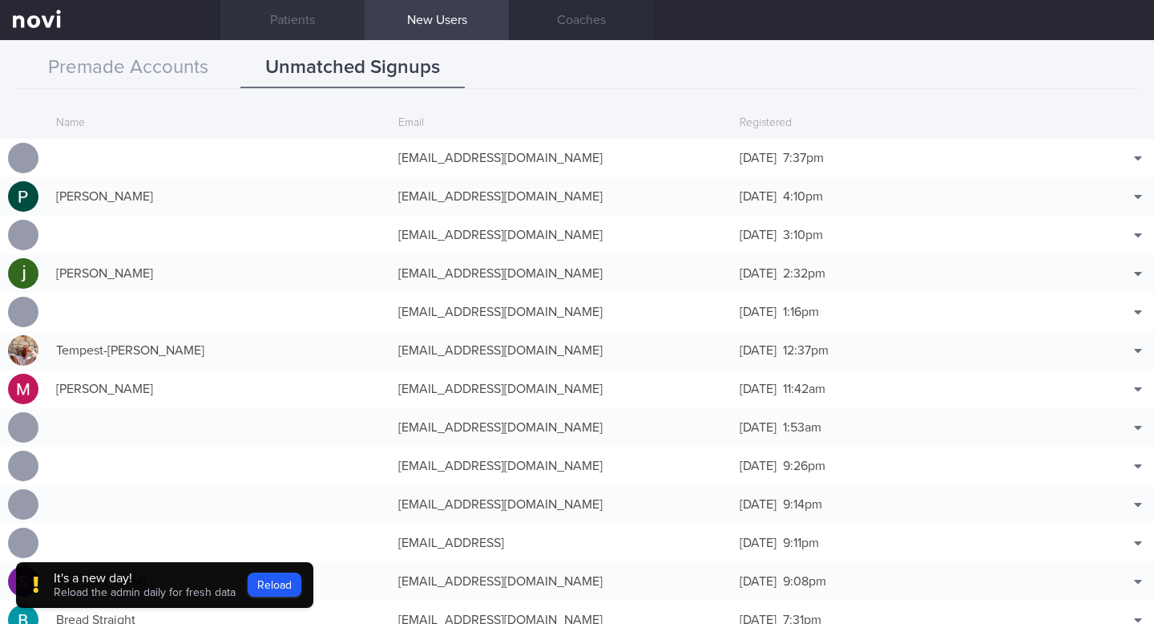
click at [299, 20] on link "Patients" at bounding box center [292, 20] width 144 height 40
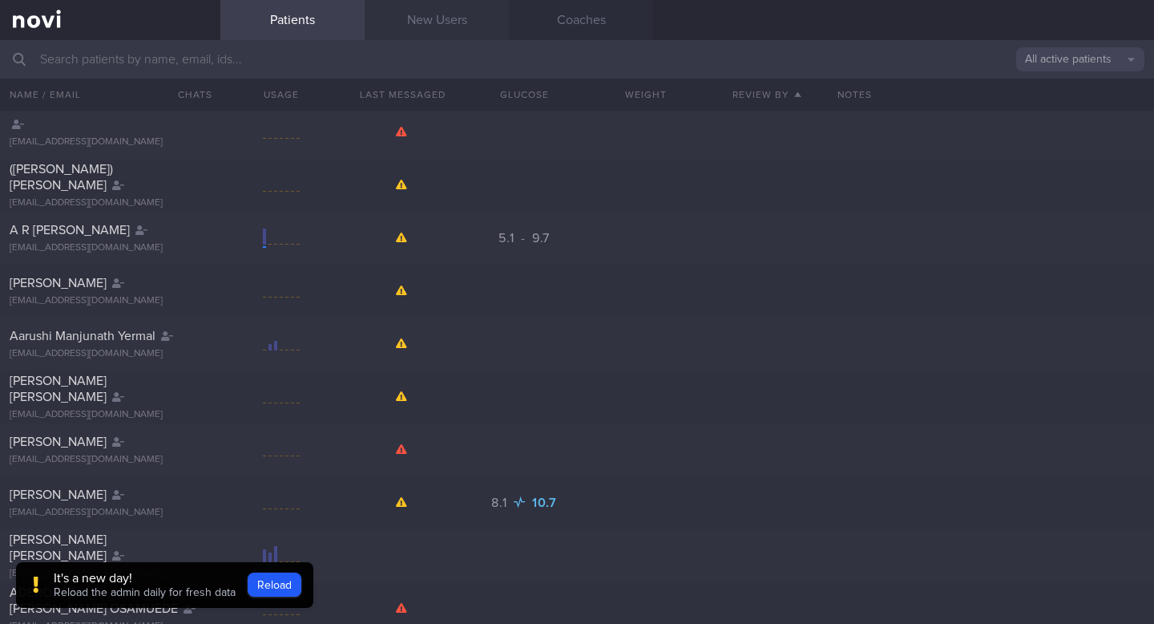
click at [391, 10] on link "New Users" at bounding box center [437, 20] width 144 height 40
click at [429, 21] on link "New Users" at bounding box center [437, 20] width 144 height 40
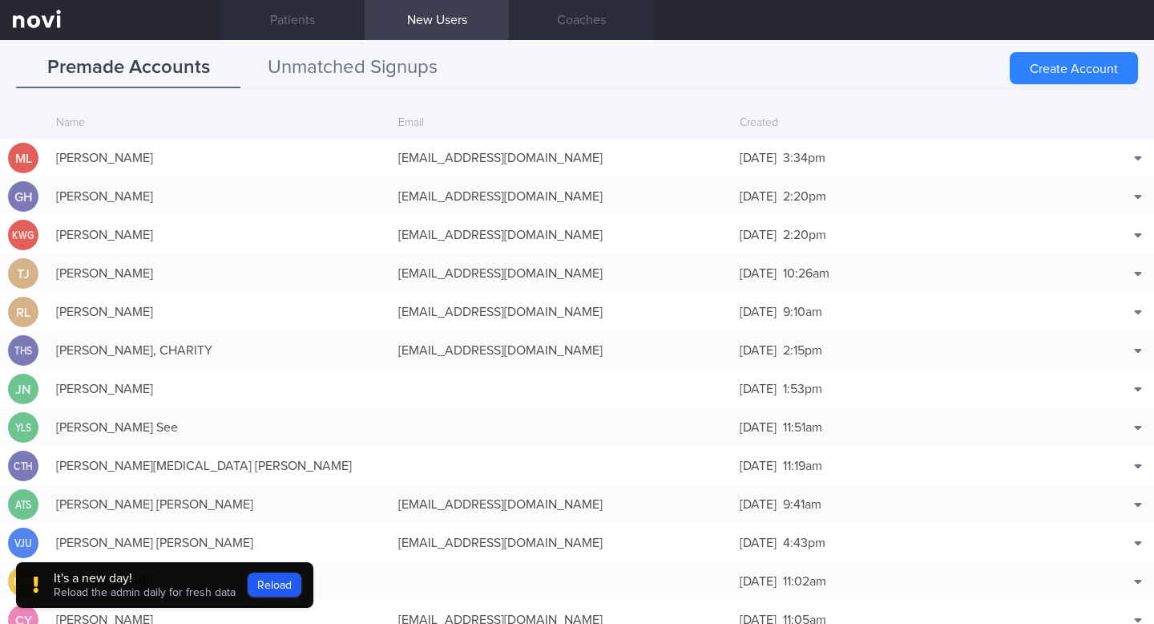
click at [377, 62] on button "Unmatched Signups" at bounding box center [352, 68] width 224 height 40
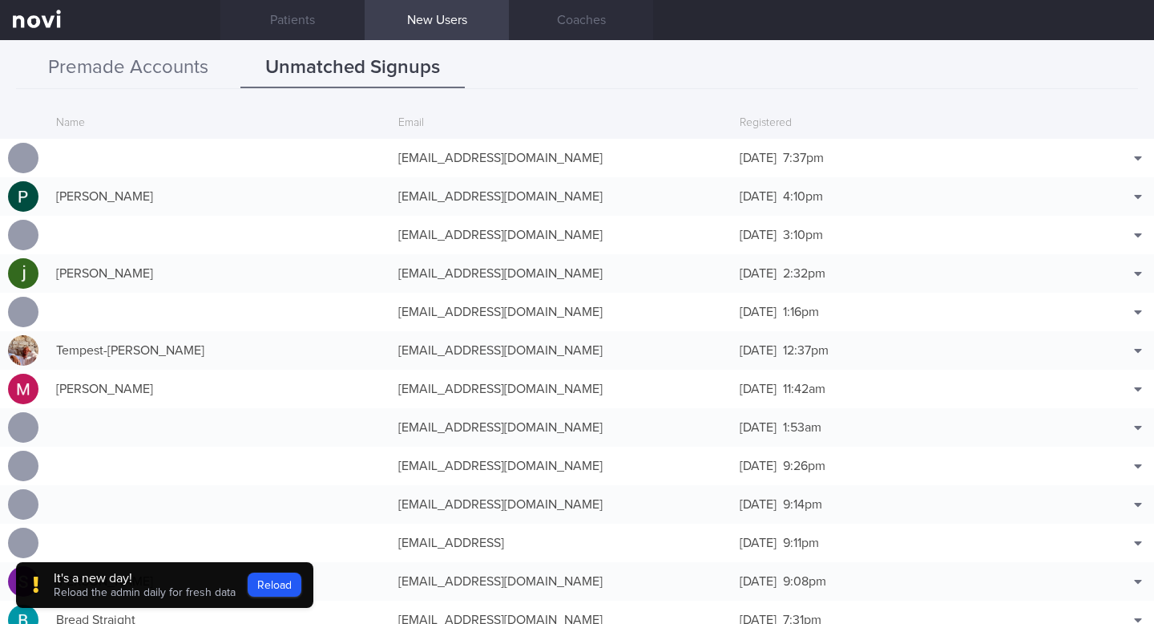
click at [142, 71] on button "Premade Accounts" at bounding box center [128, 68] width 224 height 40
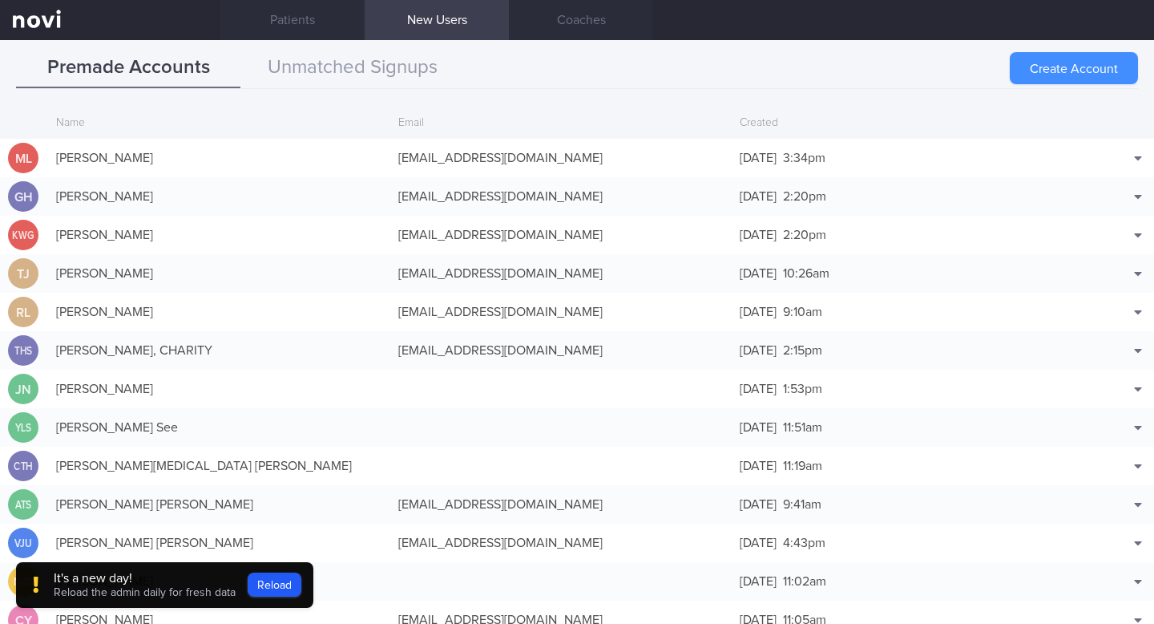
click at [1012, 69] on button "Create Account" at bounding box center [1074, 68] width 128 height 32
click at [1043, 72] on div "Create Account" at bounding box center [1074, 68] width 128 height 32
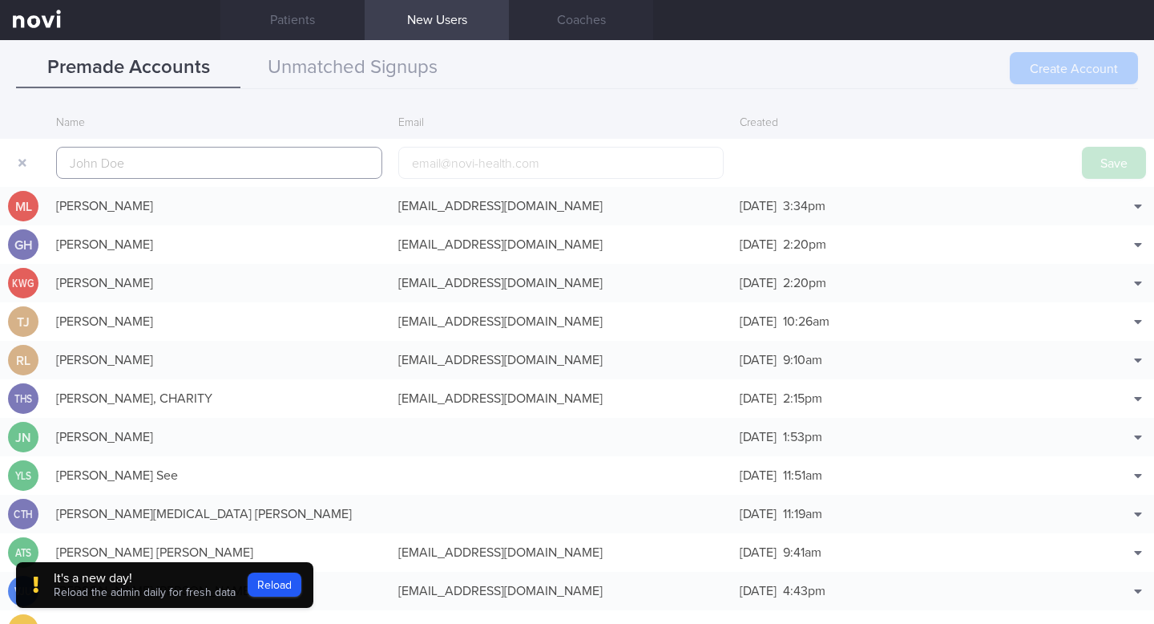
scroll to position [38, 0]
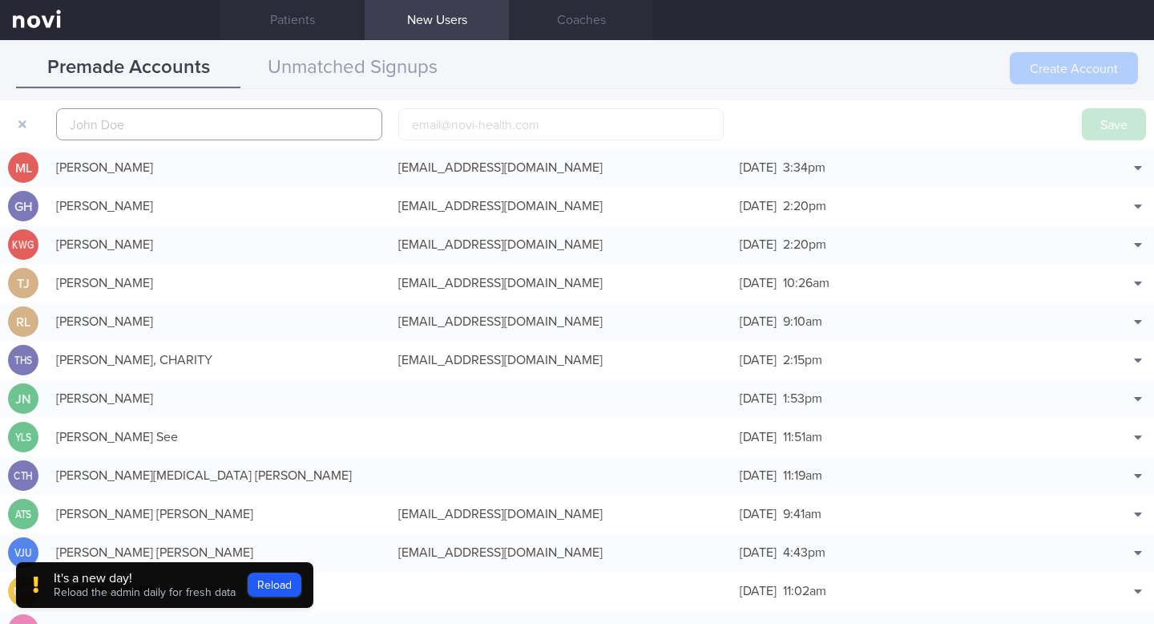
click at [265, 127] on input "text" at bounding box center [219, 124] width 326 height 32
paste input "[PERSON_NAME] [PERSON_NAME]"
type input "[PERSON_NAME] [PERSON_NAME]"
click at [487, 127] on input "email" at bounding box center [561, 124] width 326 height 32
click at [25, 131] on button "button" at bounding box center [22, 124] width 29 height 29
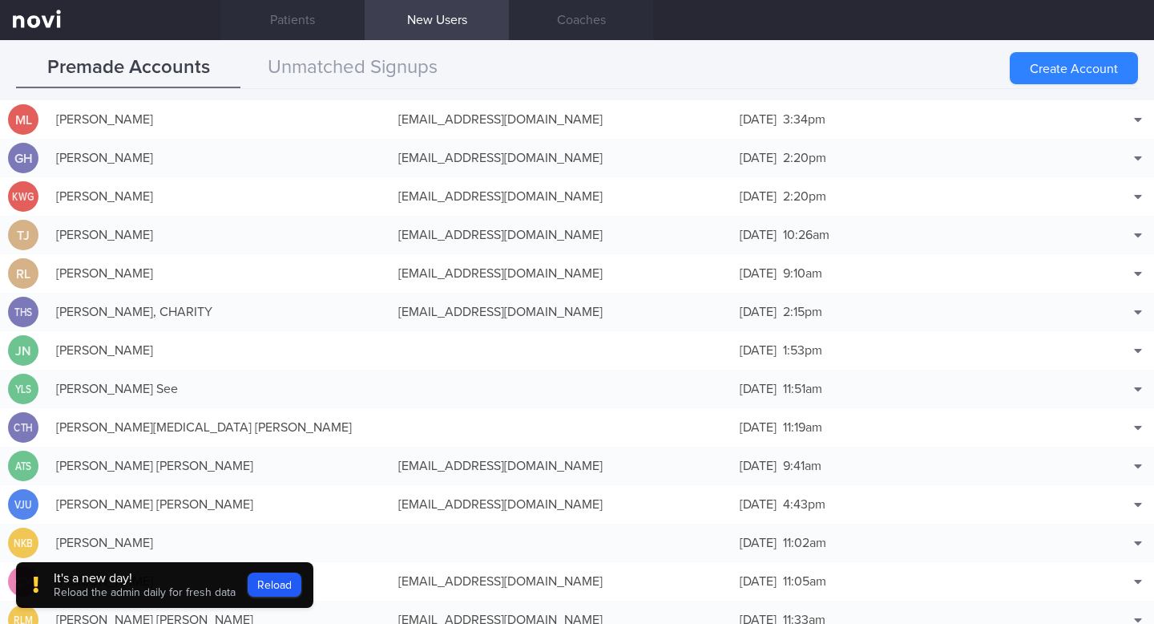
click at [19, 120] on div "ML" at bounding box center [23, 119] width 30 height 31
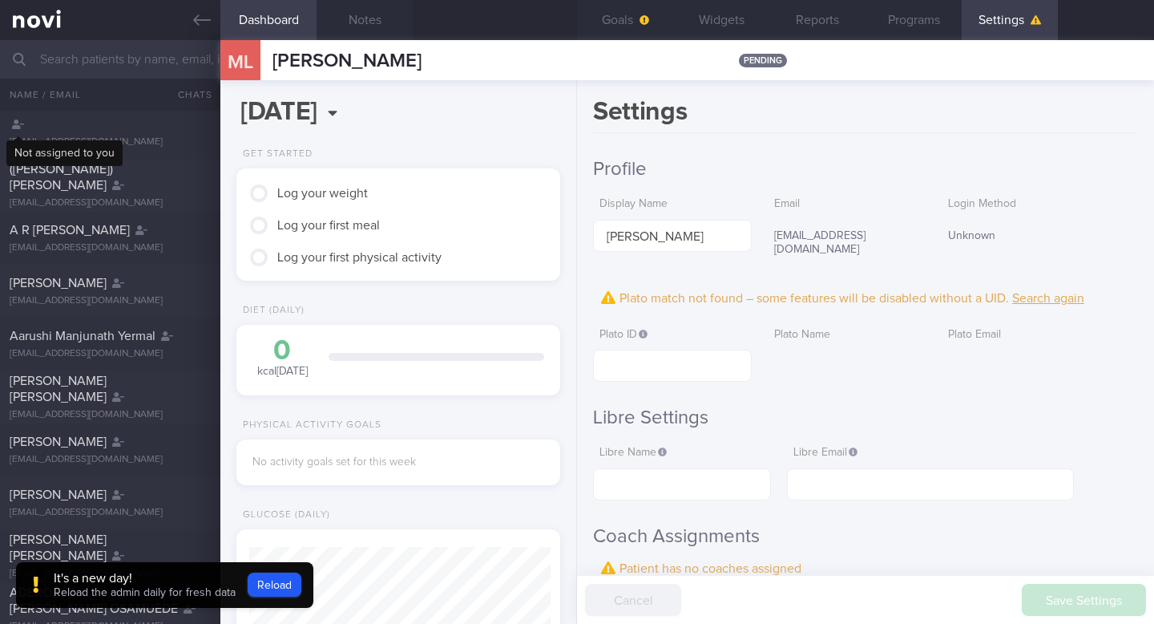
scroll to position [151, 301]
click at [67, 15] on link at bounding box center [110, 20] width 220 height 40
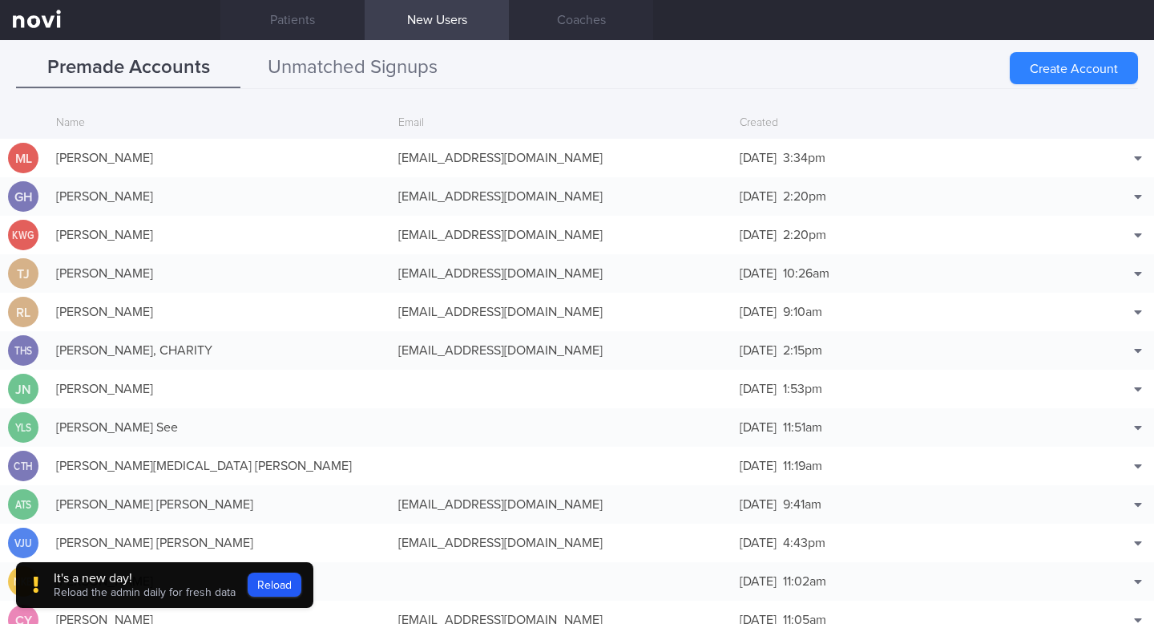
click at [378, 56] on button "Unmatched Signups" at bounding box center [352, 68] width 224 height 40
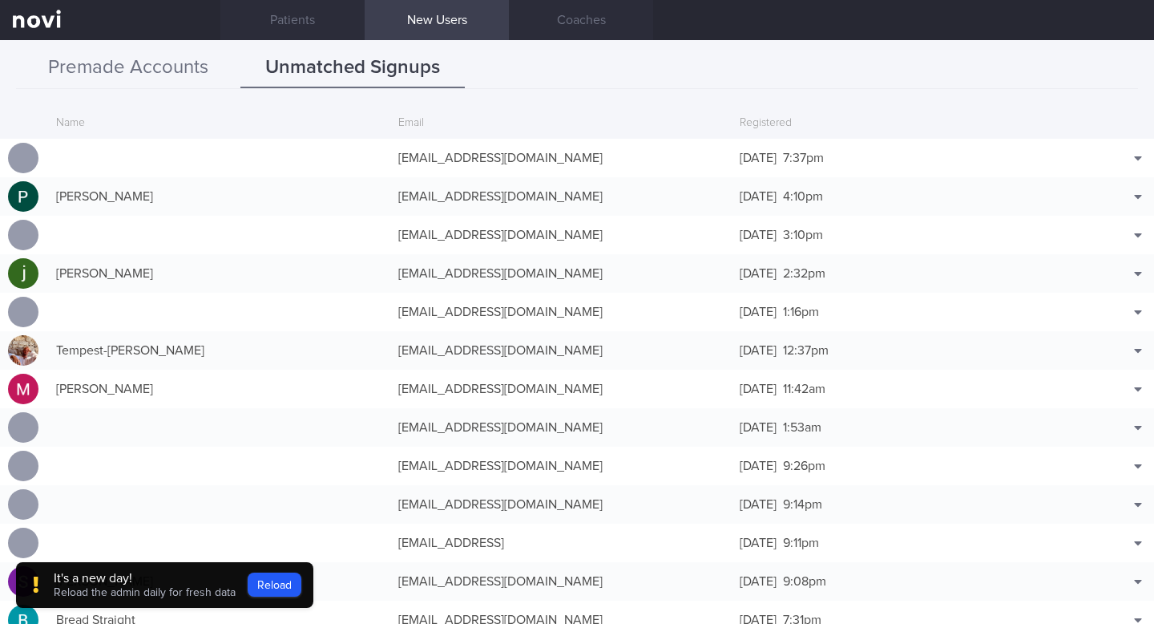
click at [182, 81] on button "Premade Accounts" at bounding box center [128, 68] width 224 height 40
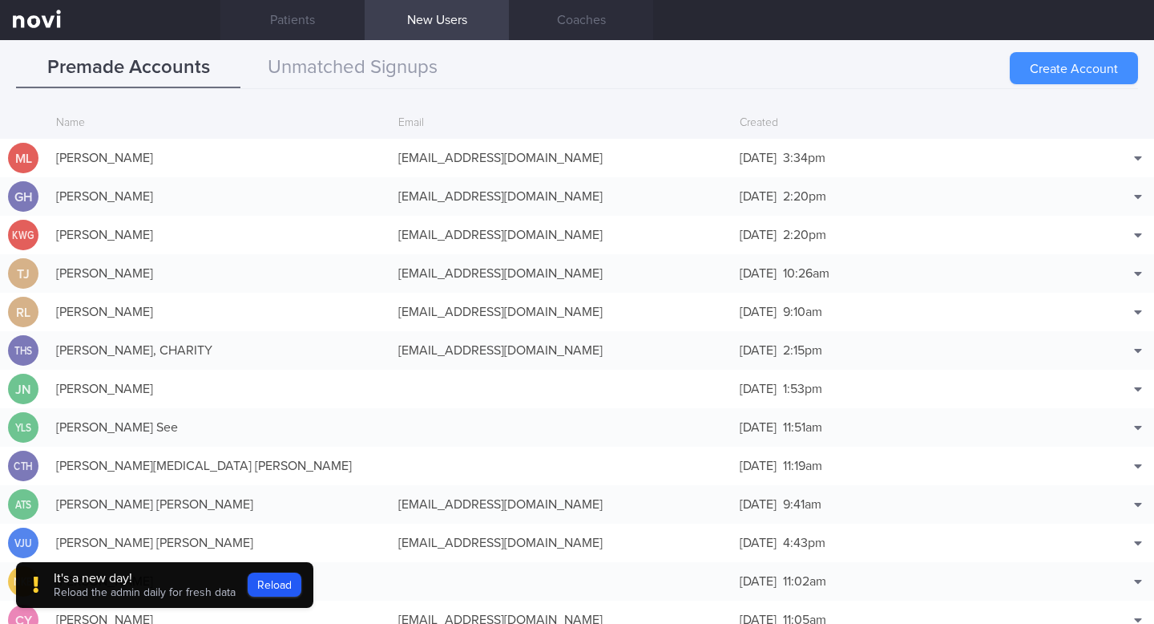
click at [1044, 70] on button "Create Account" at bounding box center [1074, 68] width 128 height 32
click at [1075, 62] on div "Create Account" at bounding box center [1074, 68] width 128 height 32
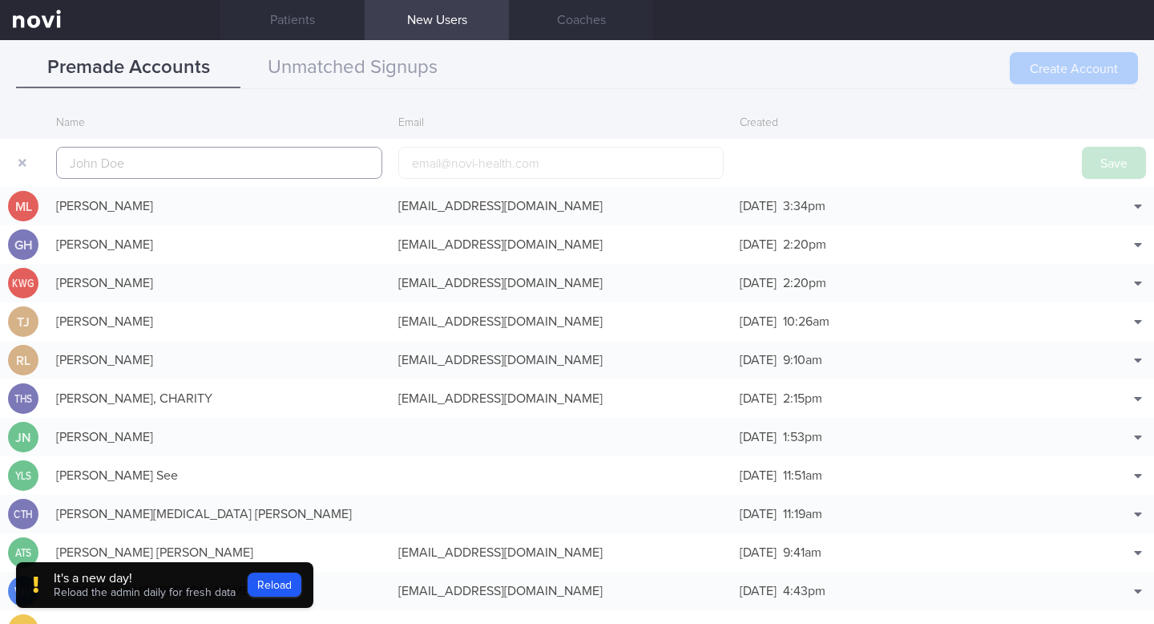
scroll to position [38, 0]
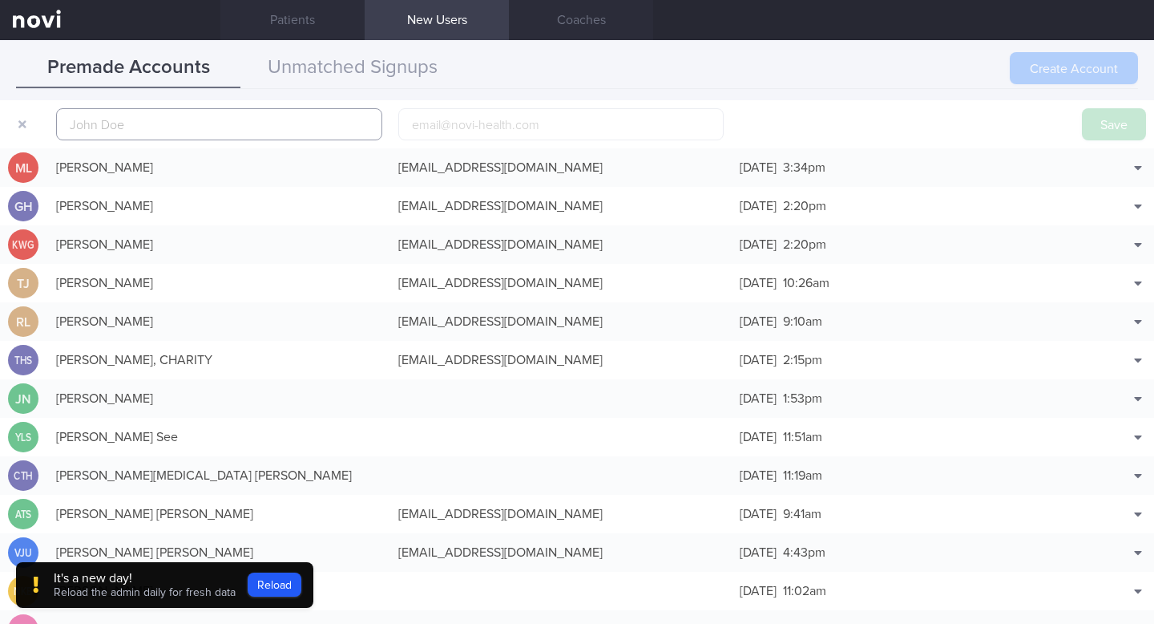
click at [327, 122] on input "text" at bounding box center [219, 124] width 326 height 32
paste input "[EMAIL_ADDRESS][DOMAIN_NAME]"
type input "[EMAIL_ADDRESS][DOMAIN_NAME]"
drag, startPoint x: 194, startPoint y: 131, endPoint x: 20, endPoint y: 131, distance: 174.0
click at [20, 131] on form "[EMAIL_ADDRESS][DOMAIN_NAME] Save" at bounding box center [577, 124] width 1154 height 48
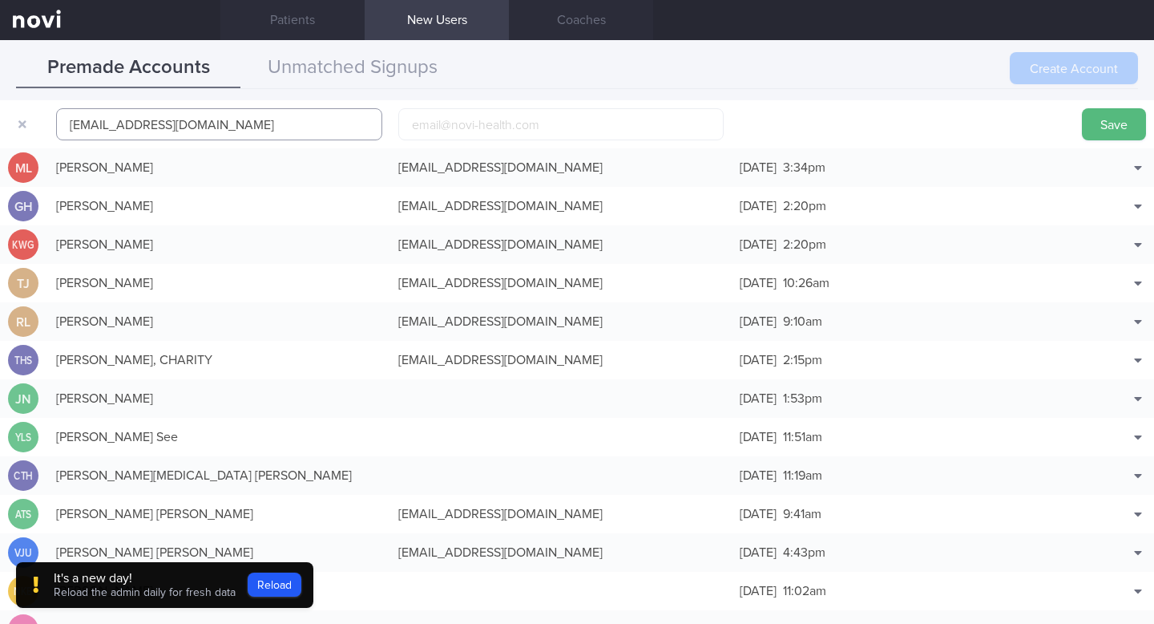
drag, startPoint x: 176, startPoint y: 126, endPoint x: 38, endPoint y: 114, distance: 137.6
click at [38, 114] on form "[EMAIL_ADDRESS][DOMAIN_NAME] Save" at bounding box center [577, 124] width 1154 height 48
click at [446, 123] on input "email" at bounding box center [561, 124] width 326 height 32
paste input "[EMAIL_ADDRESS][DOMAIN_NAME]"
click at [418, 123] on input "[EMAIL_ADDRESS][DOMAIN_NAME]" at bounding box center [561, 124] width 326 height 32
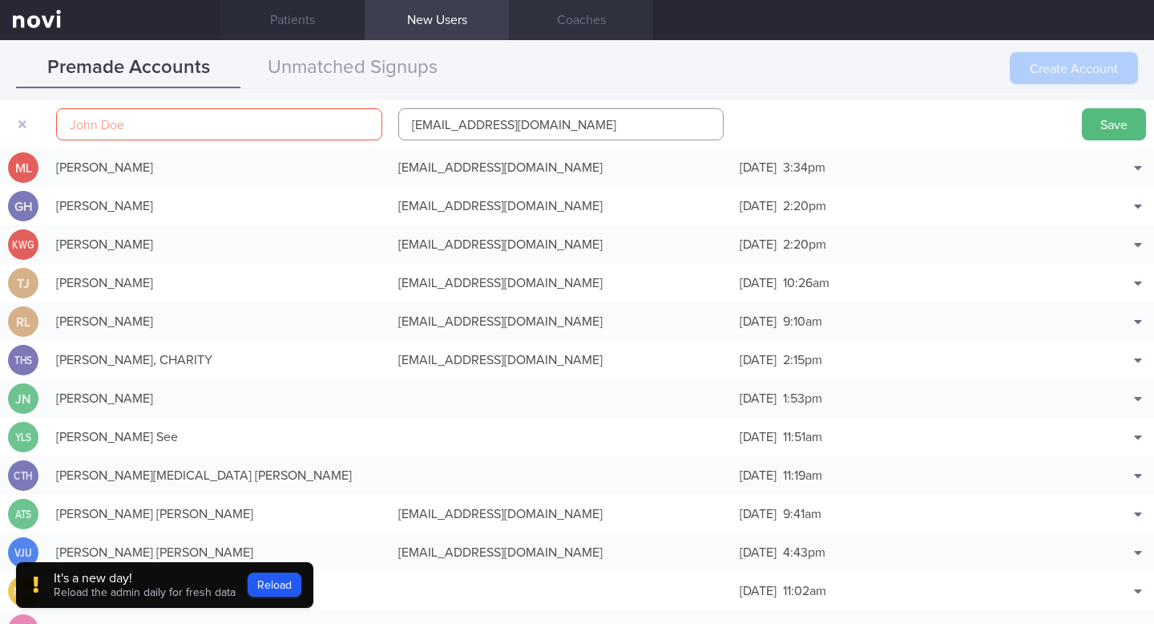
type input "[EMAIL_ADDRESS][DOMAIN_NAME]"
click at [246, 115] on input "text" at bounding box center [219, 124] width 326 height 32
paste input "[PERSON_NAME] [PERSON_NAME]"
type input "[PERSON_NAME] [PERSON_NAME]"
click at [1122, 120] on button "Save" at bounding box center [1114, 124] width 64 height 32
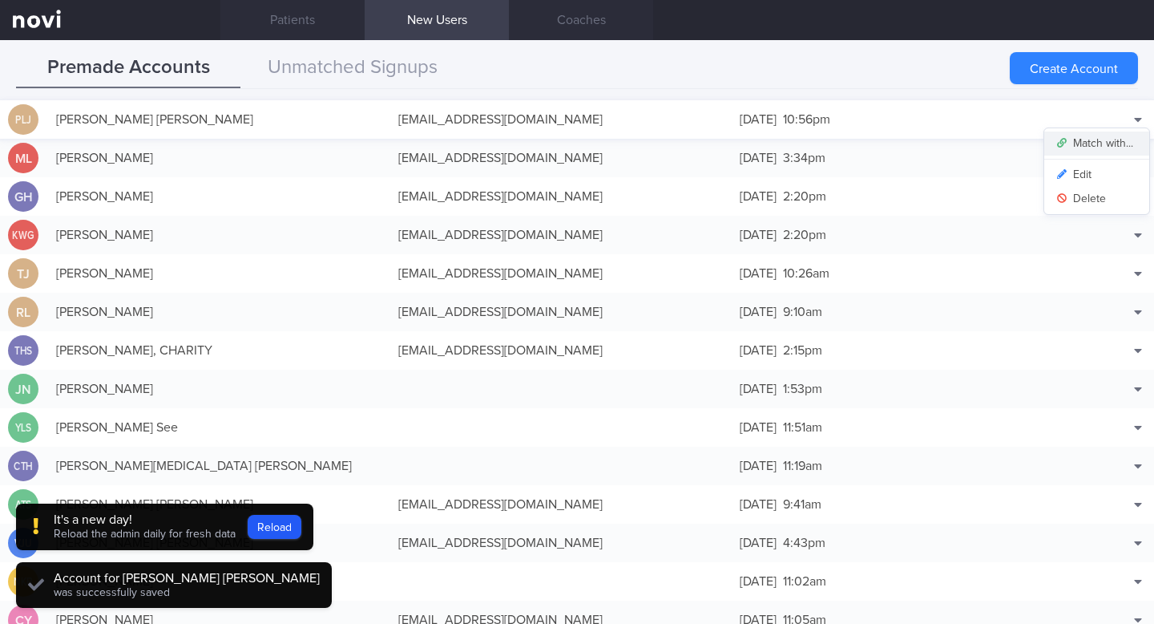
click at [1113, 136] on button "Match with..." at bounding box center [1097, 143] width 105 height 24
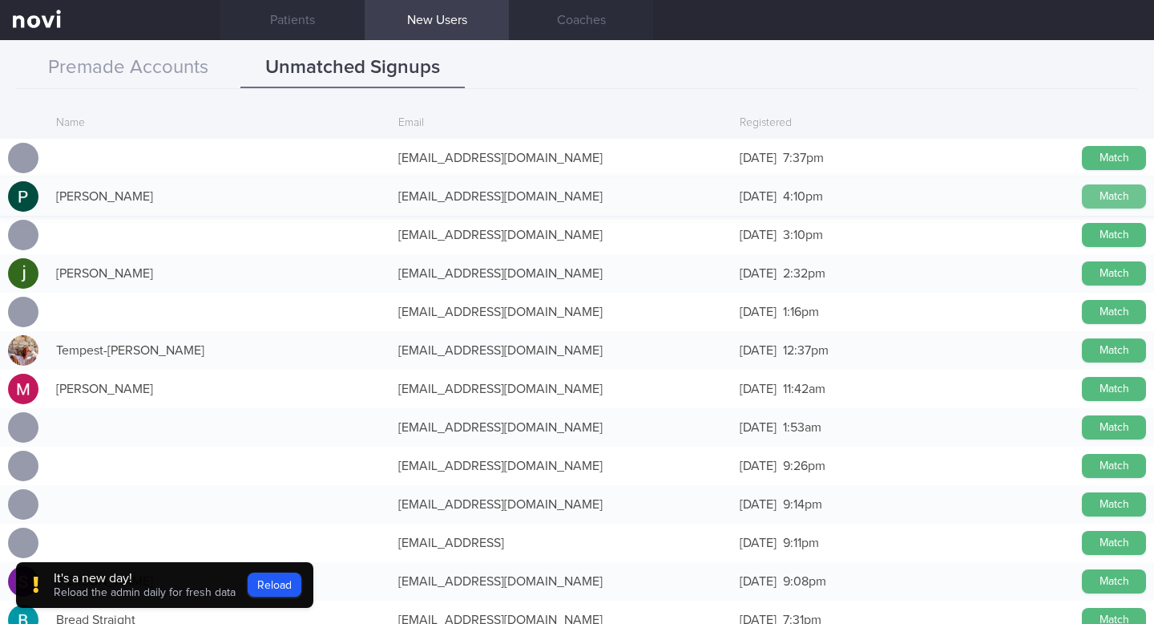
click at [1105, 197] on button "Match" at bounding box center [1114, 196] width 64 height 24
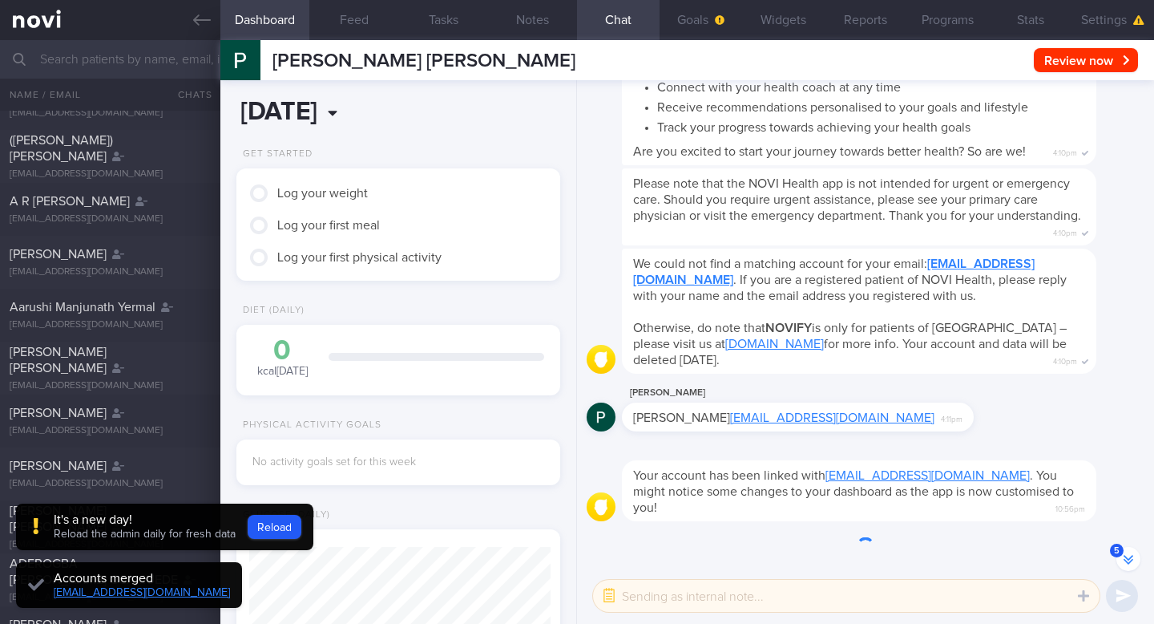
scroll to position [-241, 0]
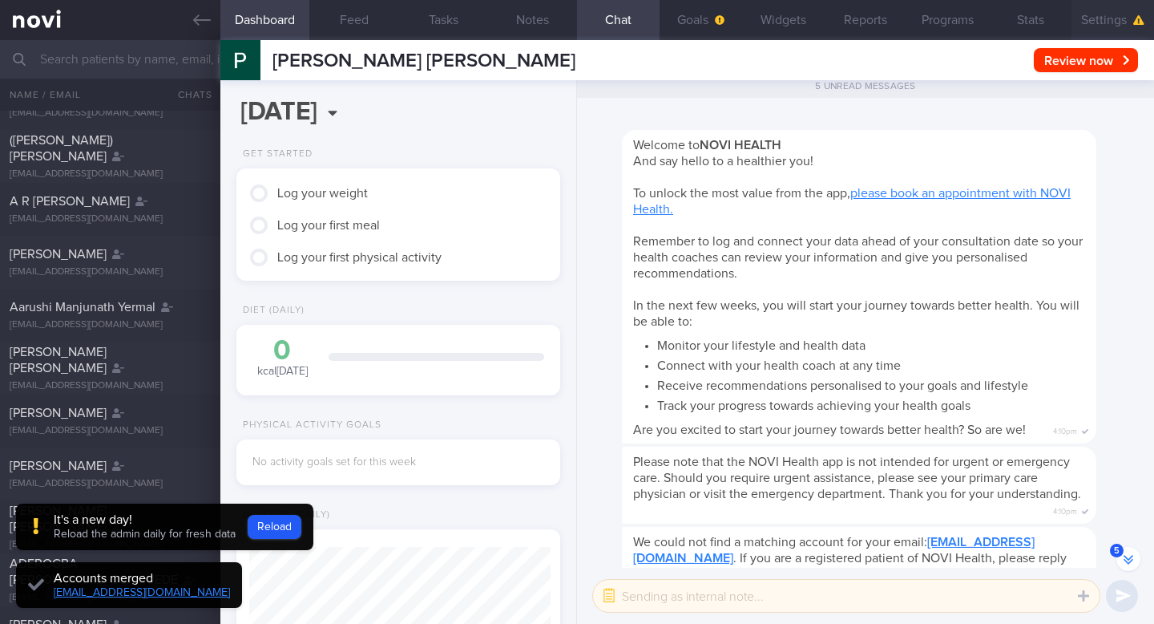
click at [1117, 18] on button "Settings" at bounding box center [1113, 20] width 83 height 40
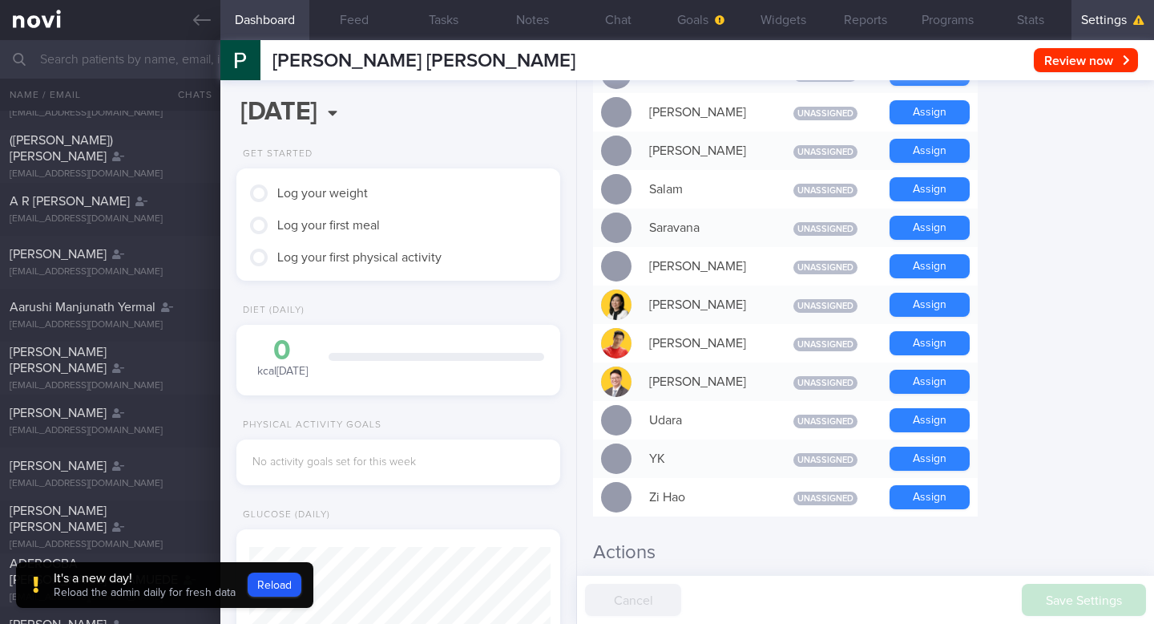
scroll to position [1268, 0]
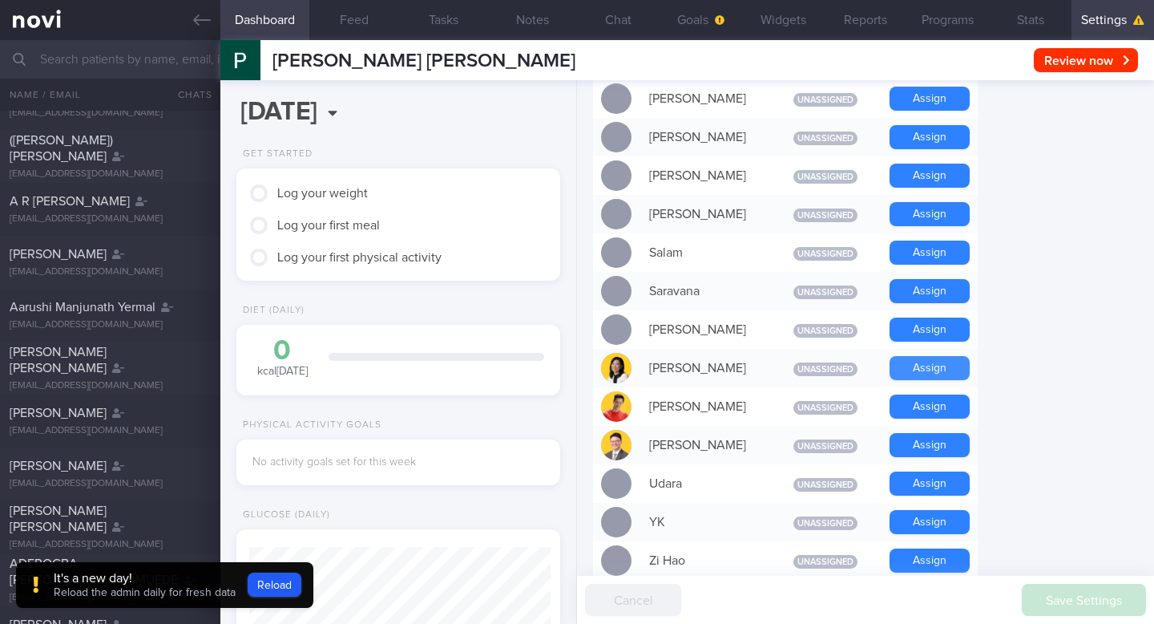
click at [927, 356] on button "Assign" at bounding box center [930, 368] width 80 height 24
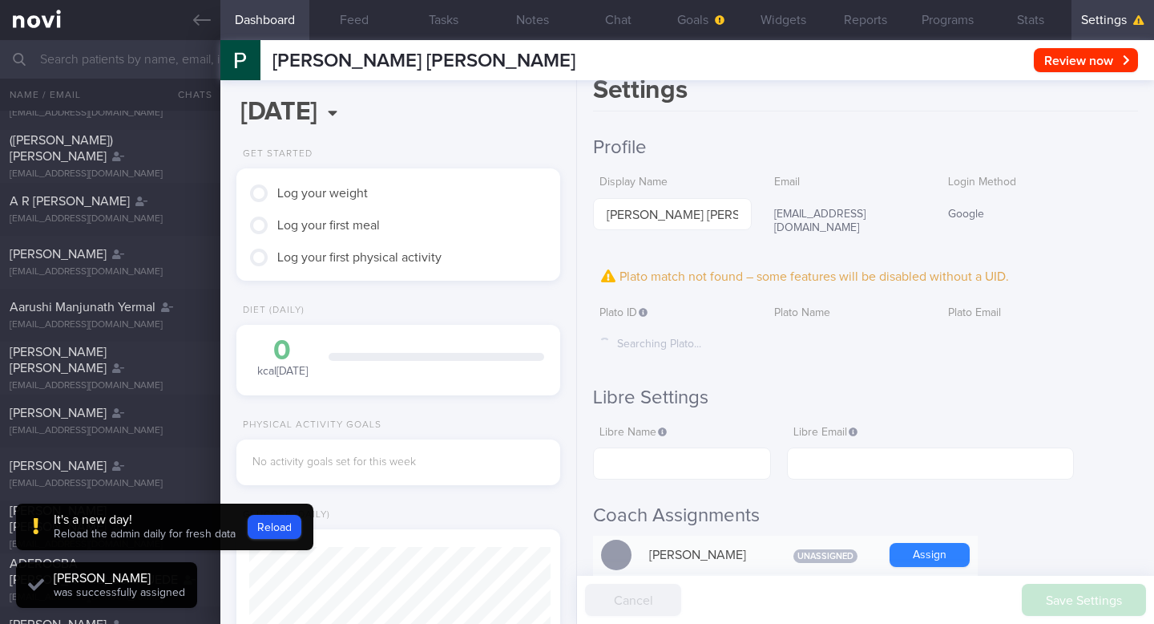
scroll to position [0, 0]
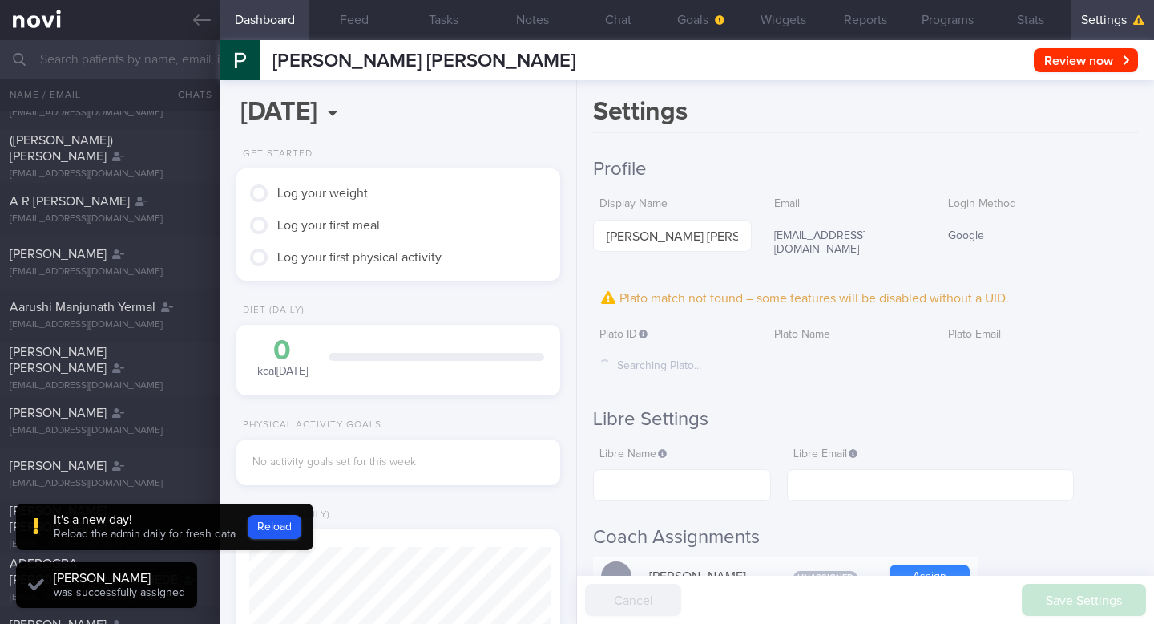
click at [711, 286] on div "Plato match not found – some features will be disabled without a UID." at bounding box center [865, 298] width 545 height 24
click at [880, 286] on div "Plato match not found – some features will be disabled without a UID." at bounding box center [865, 298] width 545 height 24
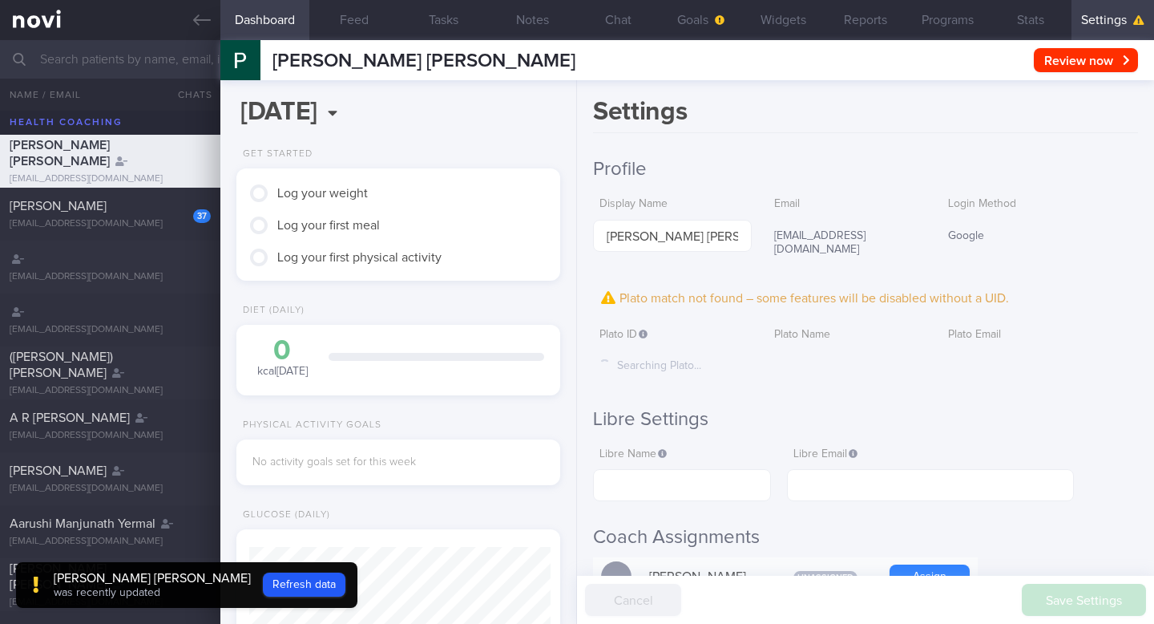
scroll to position [151, 301]
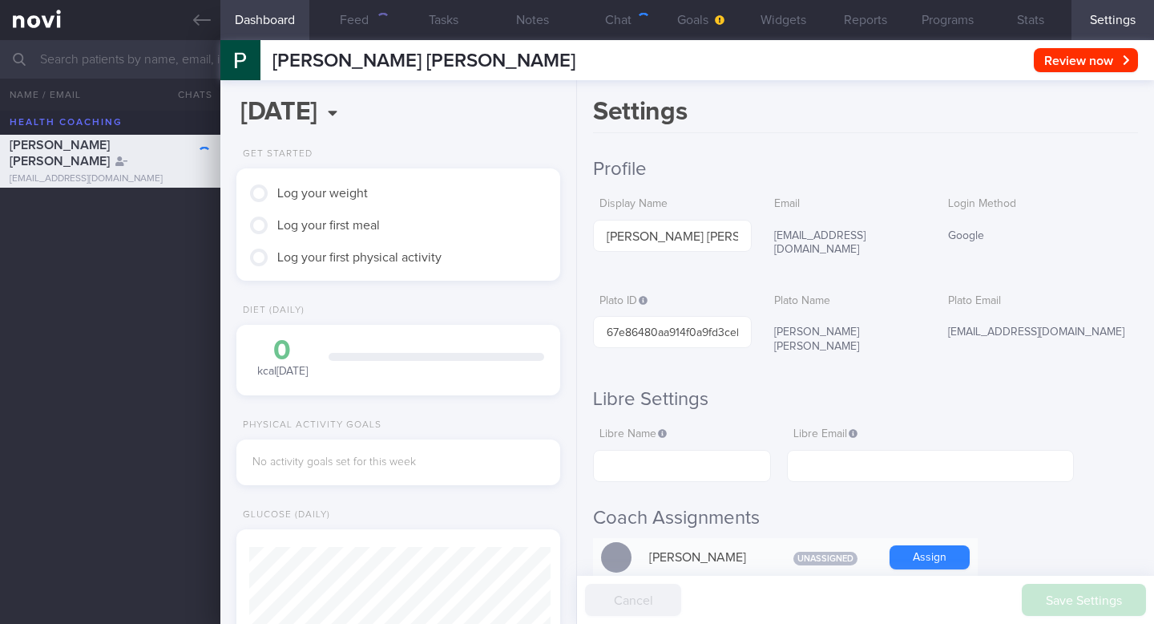
scroll to position [148, 295]
click at [29, 27] on link at bounding box center [110, 20] width 220 height 40
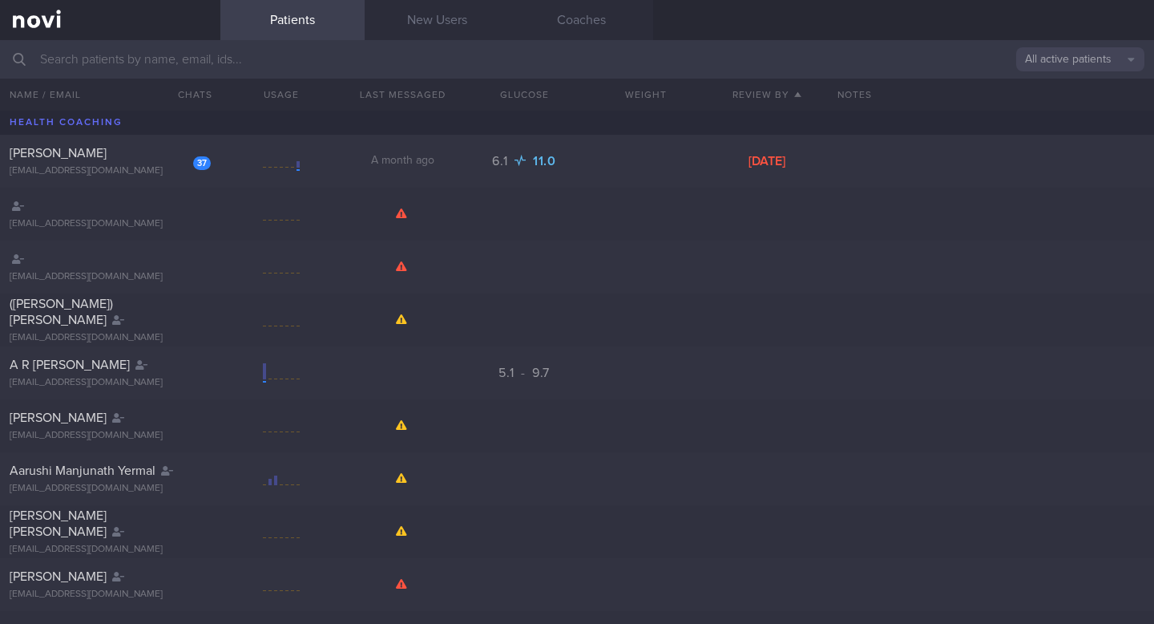
click at [139, 62] on input "text" at bounding box center [577, 59] width 1154 height 38
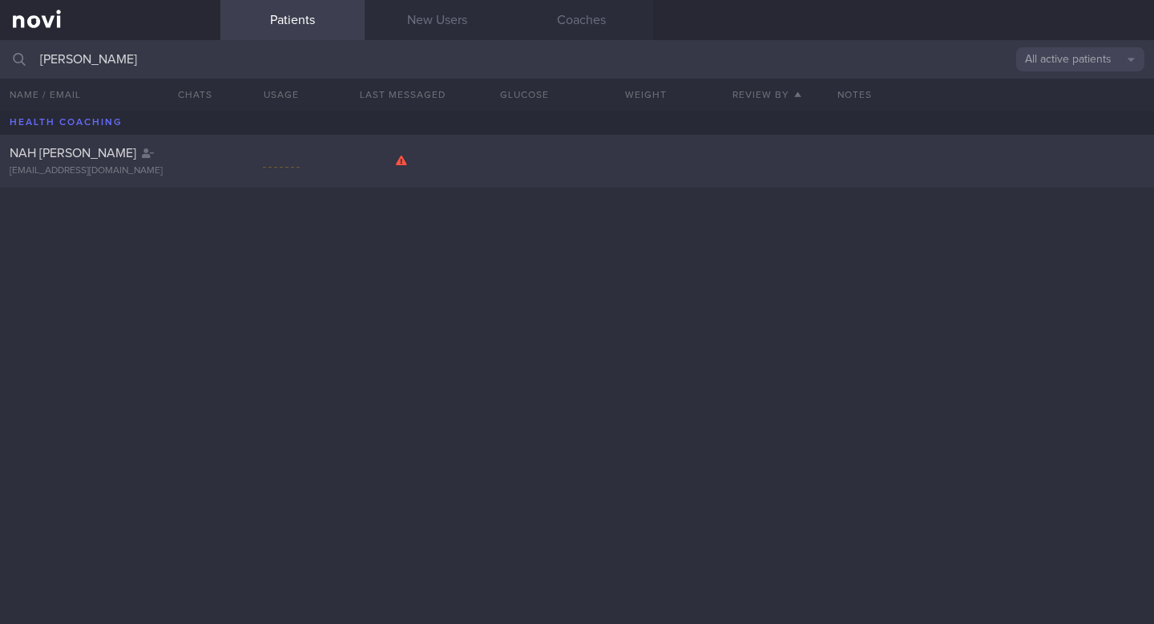
type input "catherine na"
click at [57, 168] on div "[EMAIL_ADDRESS][DOMAIN_NAME]" at bounding box center [110, 171] width 201 height 12
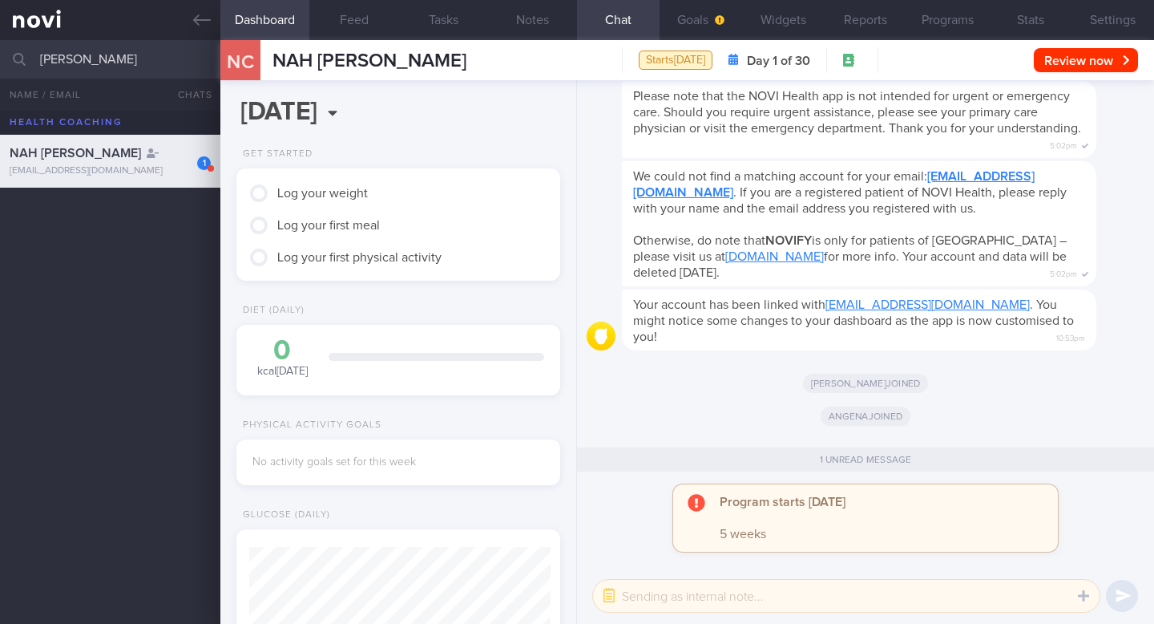
scroll to position [-364, 0]
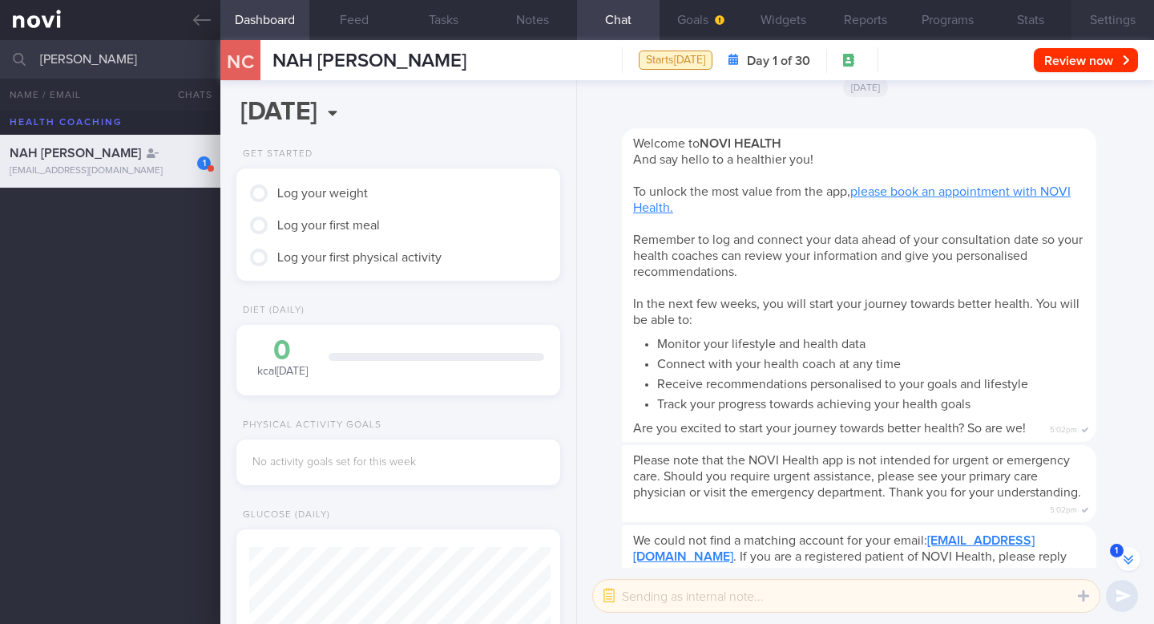
click at [1097, 18] on button "Settings" at bounding box center [1113, 20] width 83 height 40
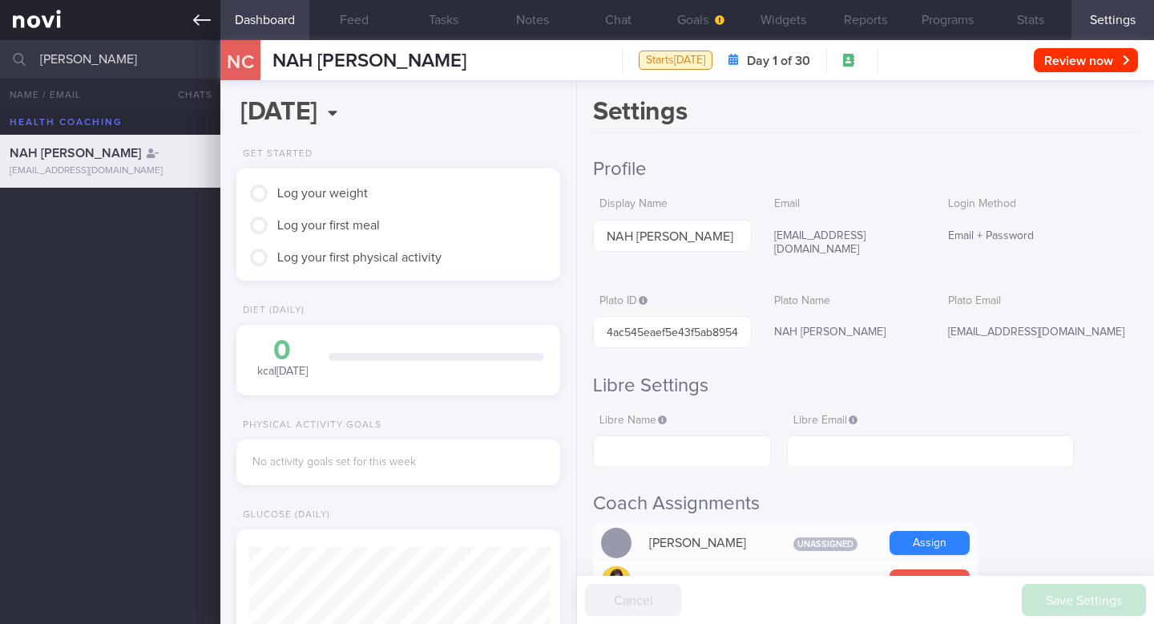
click at [21, 17] on link at bounding box center [110, 20] width 220 height 40
